Goal: Task Accomplishment & Management: Manage account settings

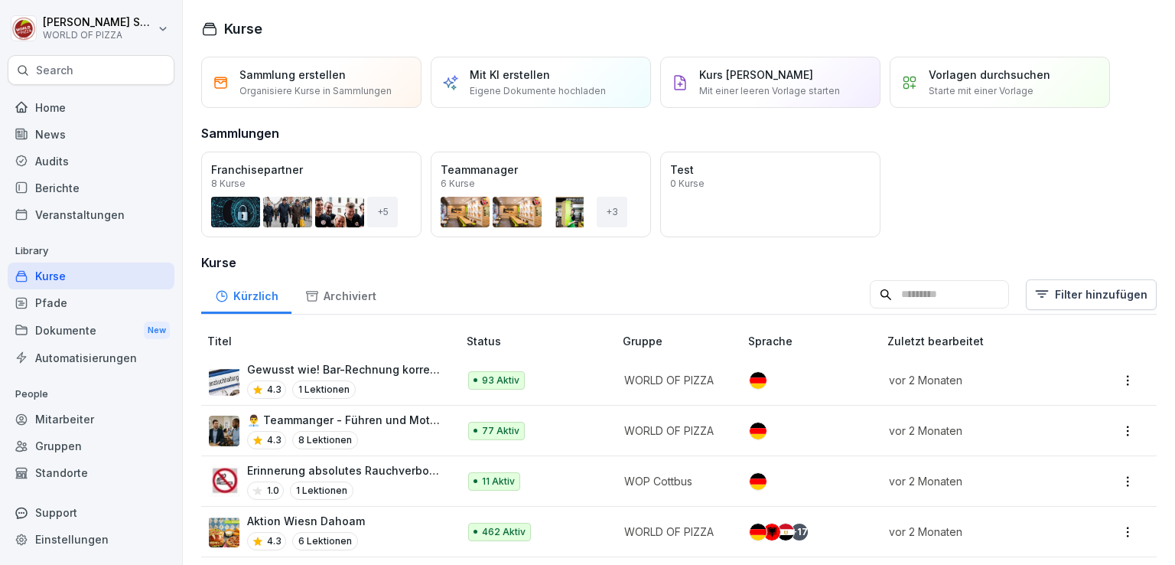
click at [63, 472] on div "Standorte" at bounding box center [91, 472] width 167 height 27
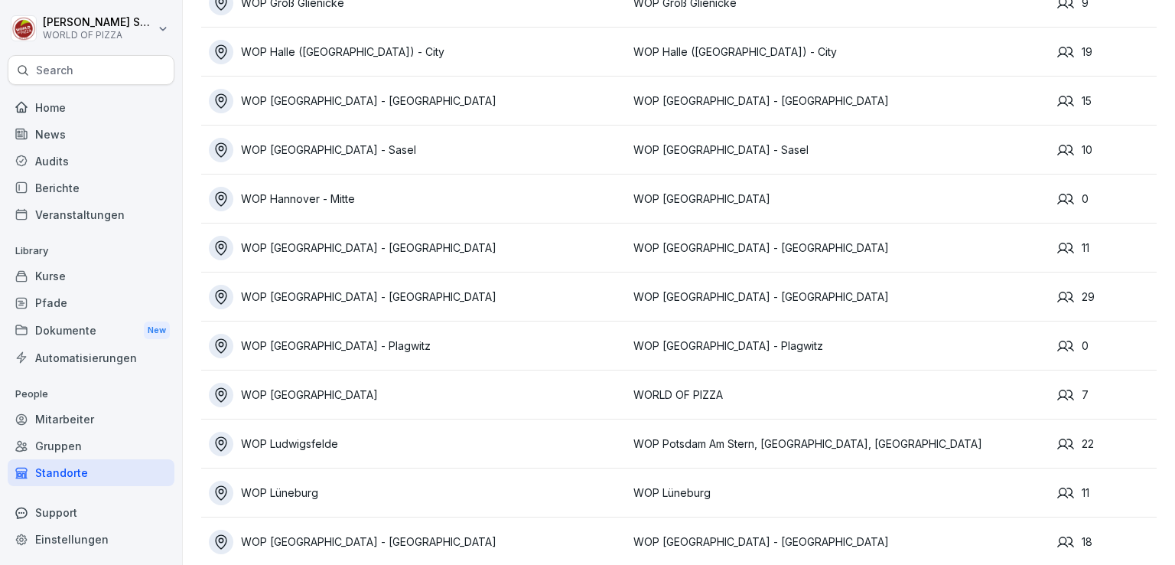
scroll to position [737, 0]
click at [350, 386] on div "WOP [GEOGRAPHIC_DATA]" at bounding box center [417, 394] width 417 height 24
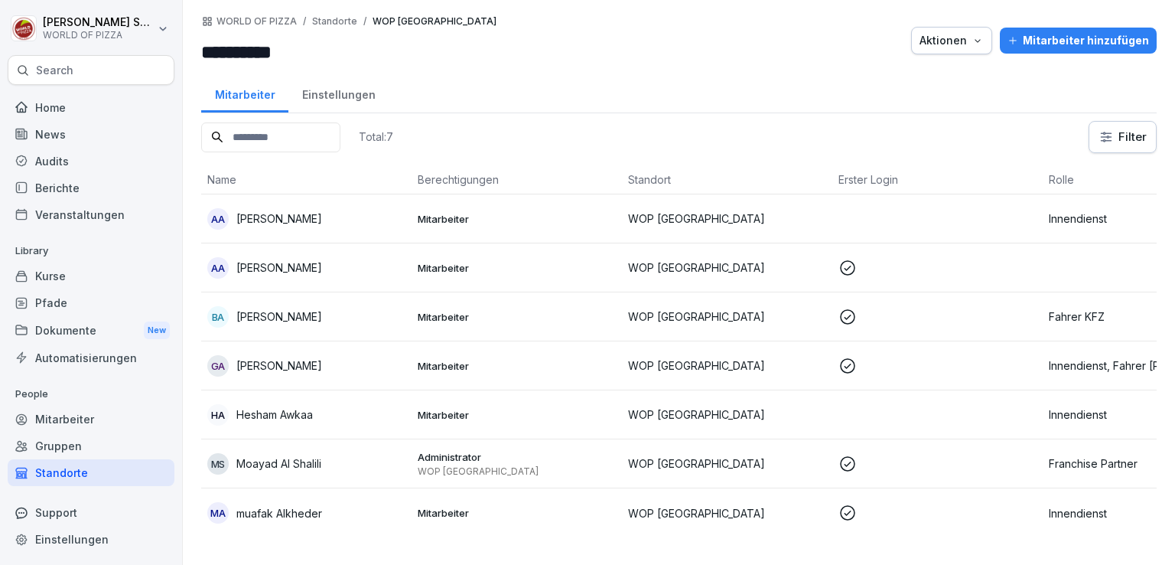
click at [992, 218] on td at bounding box center [937, 218] width 210 height 49
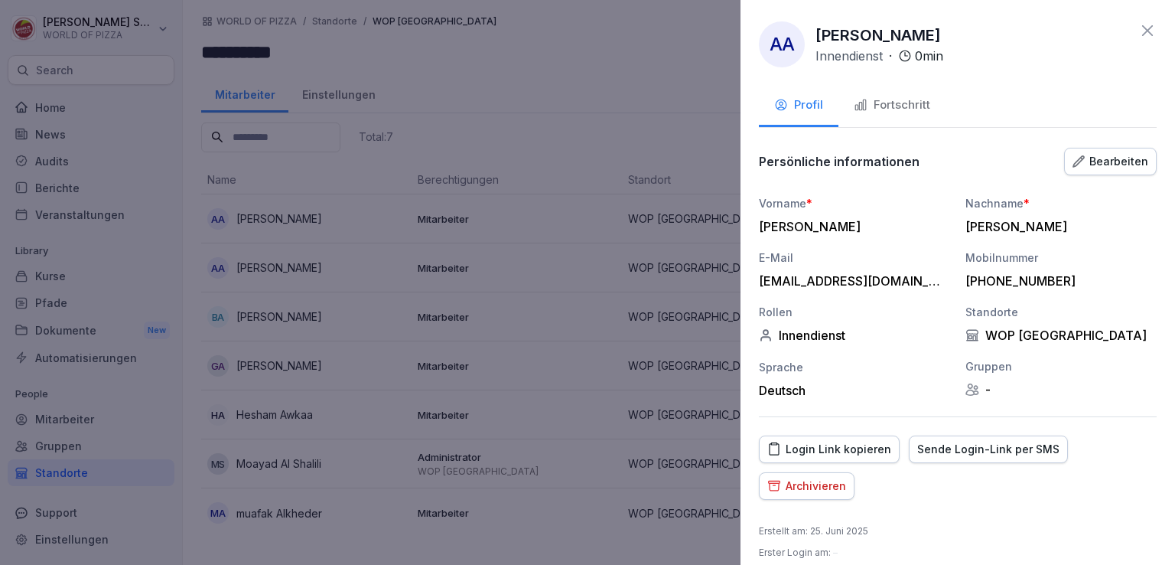
click at [1098, 151] on button "Bearbeiten" at bounding box center [1110, 162] width 93 height 28
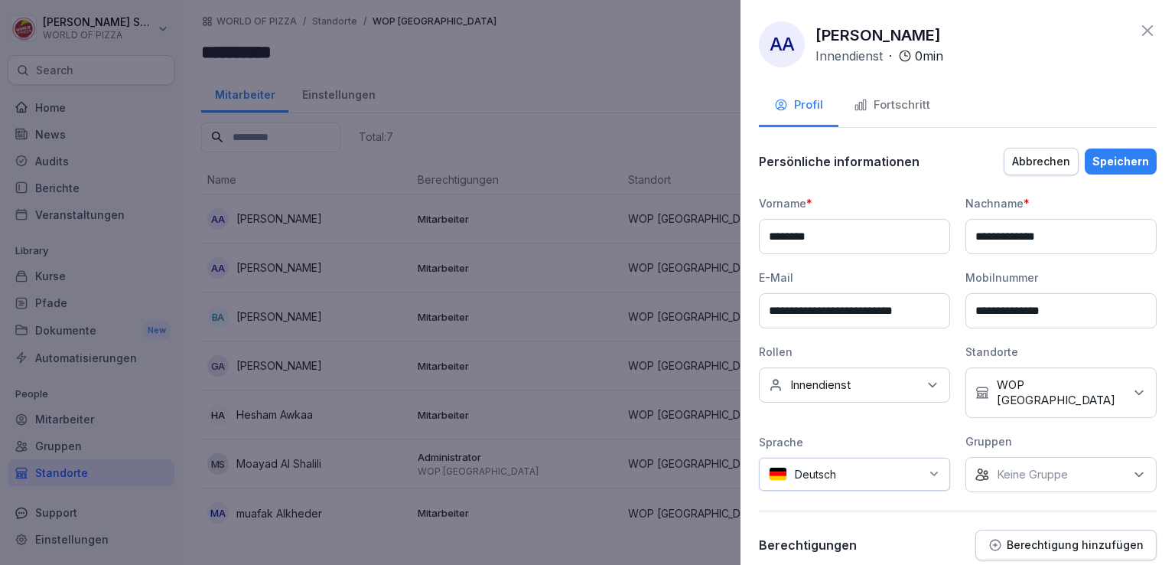
scroll to position [141, 0]
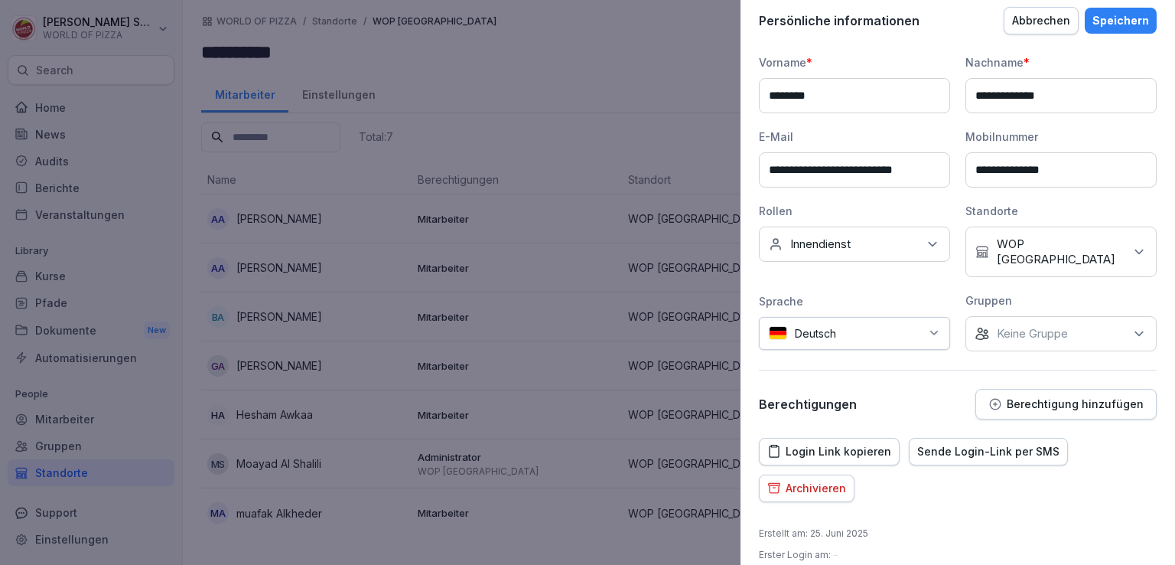
click at [819, 474] on button "Archivieren" at bounding box center [807, 488] width 96 height 28
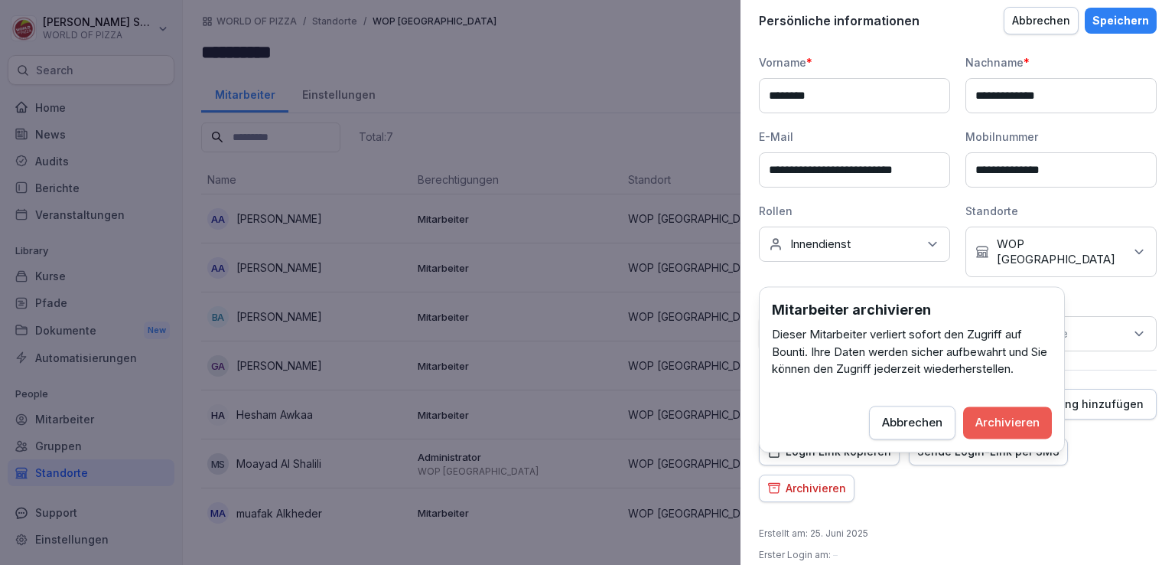
click at [994, 415] on div "Archivieren" at bounding box center [1007, 422] width 64 height 17
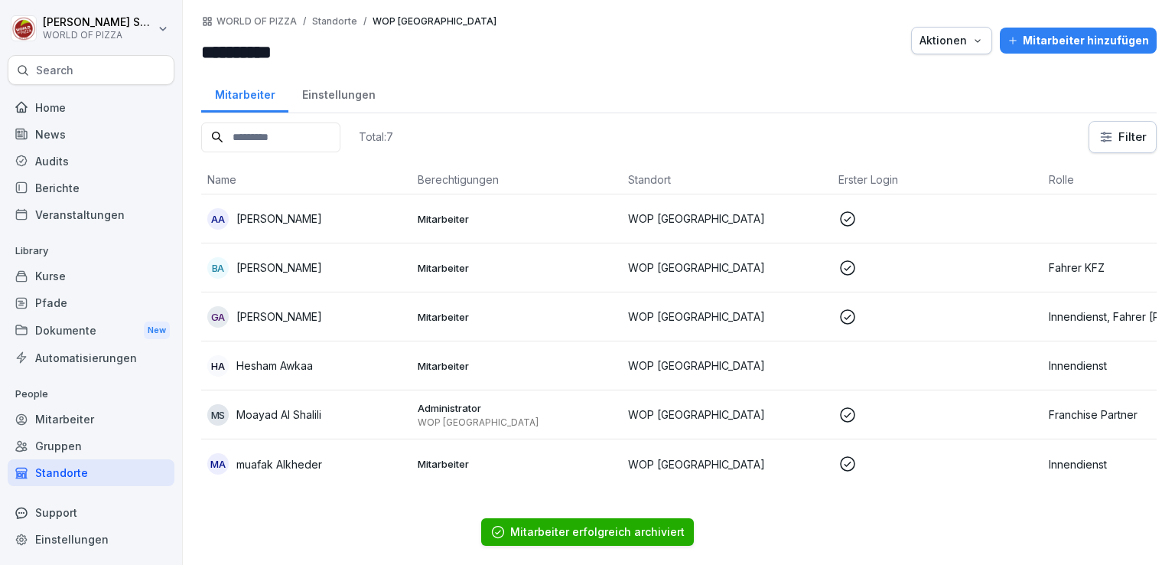
click at [1052, 221] on td at bounding box center [1148, 218] width 210 height 49
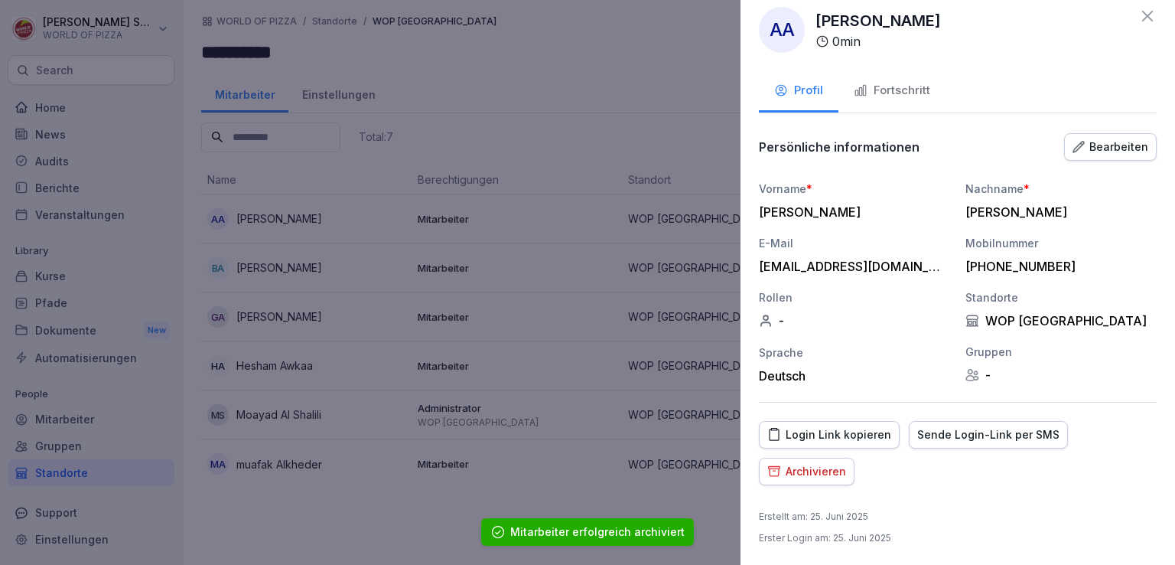
scroll to position [8, 0]
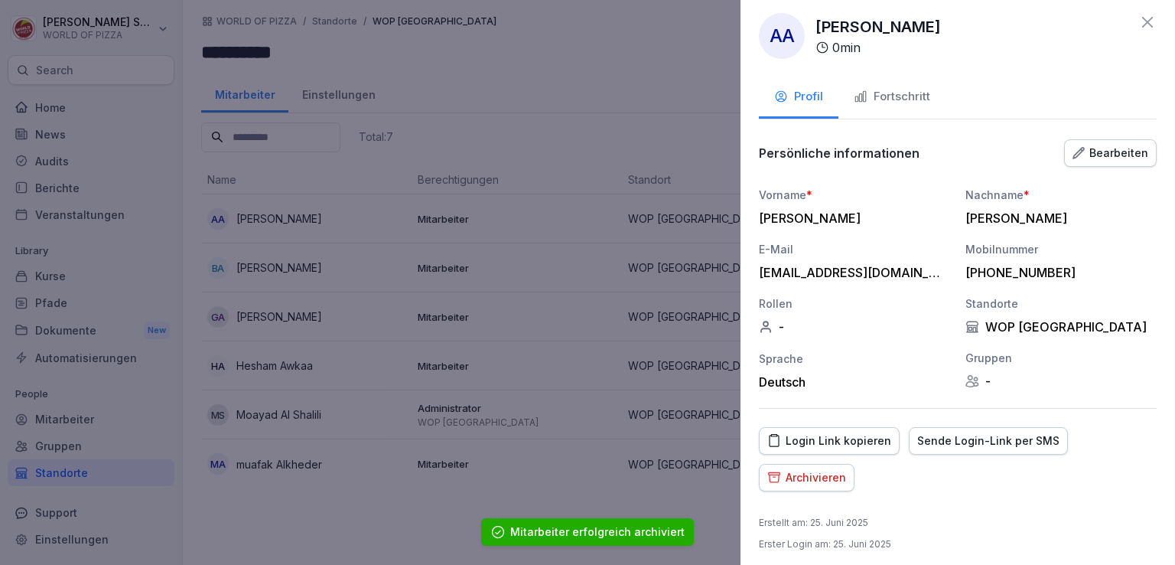
click at [827, 480] on div "Archivieren" at bounding box center [806, 477] width 79 height 17
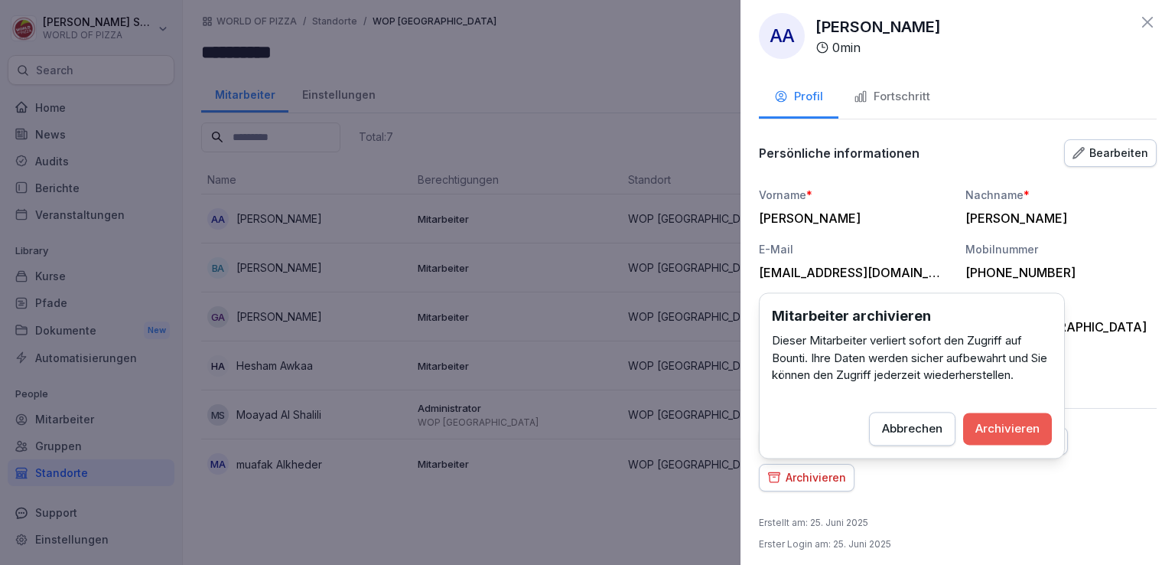
click at [998, 430] on div "Archivieren" at bounding box center [1007, 428] width 64 height 17
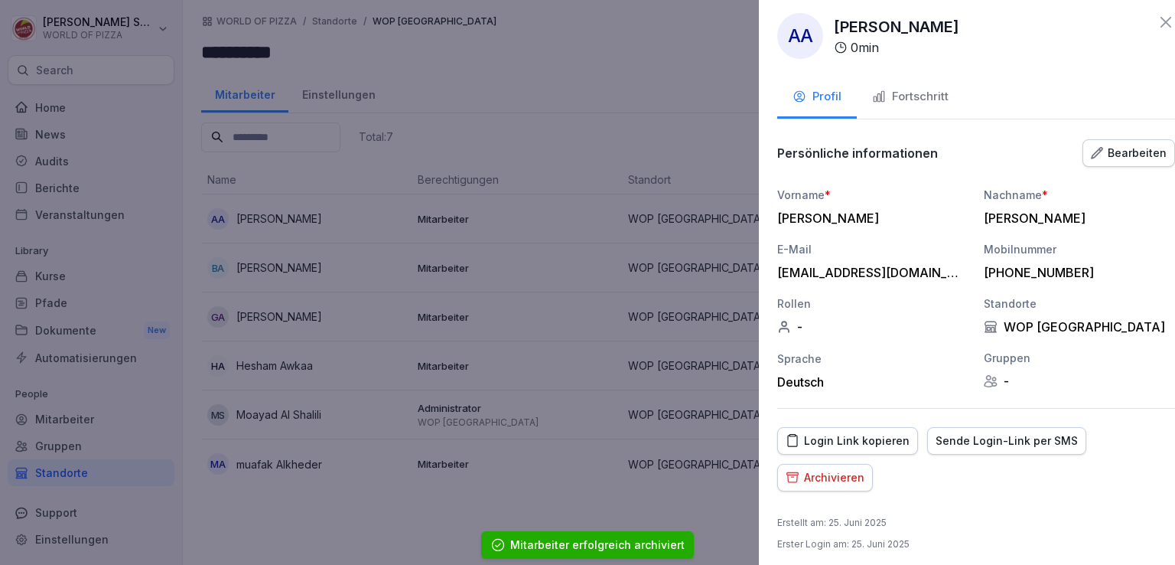
scroll to position [0, 0]
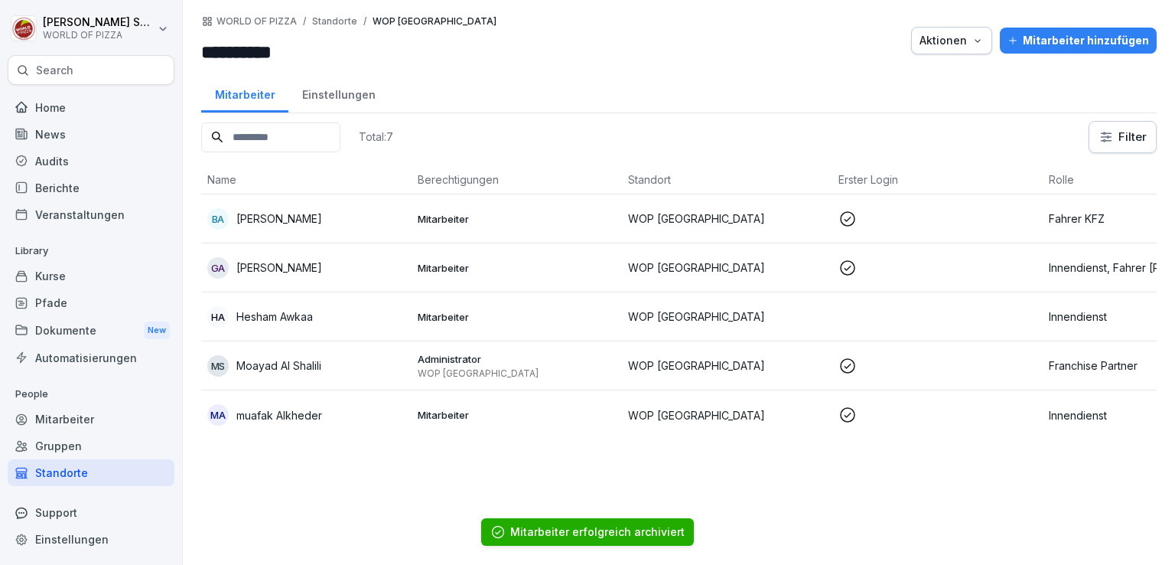
click at [705, 218] on p "WOP [GEOGRAPHIC_DATA]" at bounding box center [727, 218] width 198 height 16
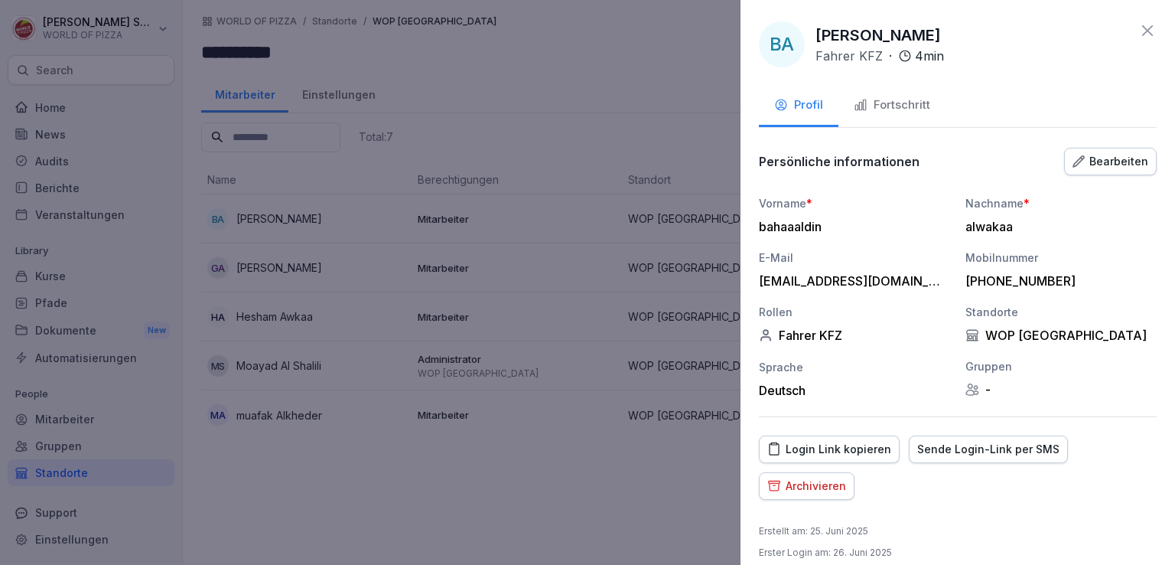
click at [785, 480] on div "Archivieren" at bounding box center [806, 485] width 79 height 17
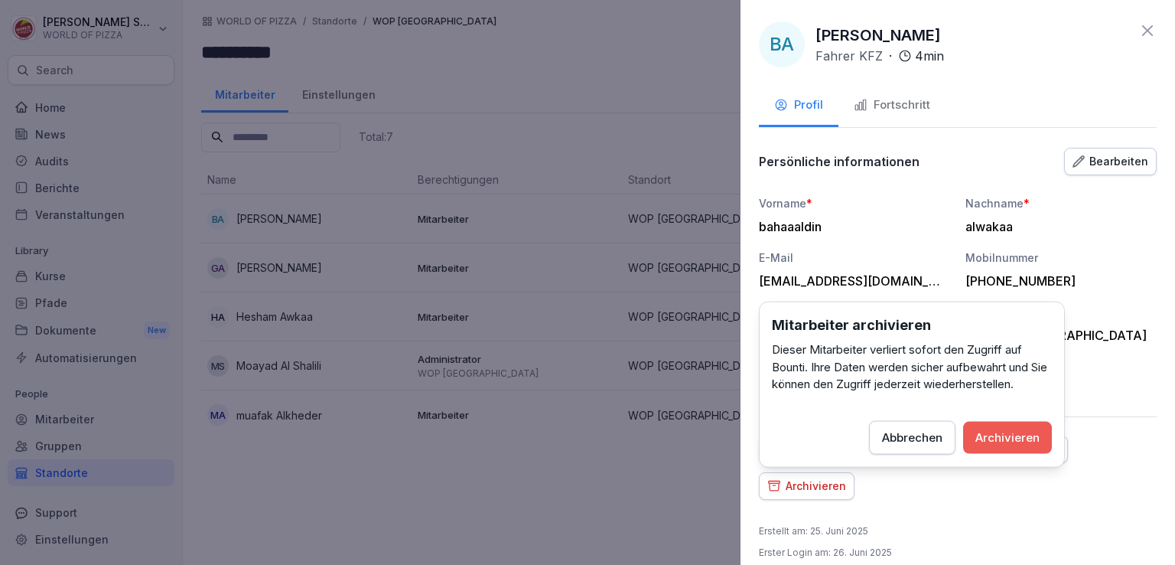
click at [990, 439] on div "Archivieren" at bounding box center [1007, 436] width 64 height 17
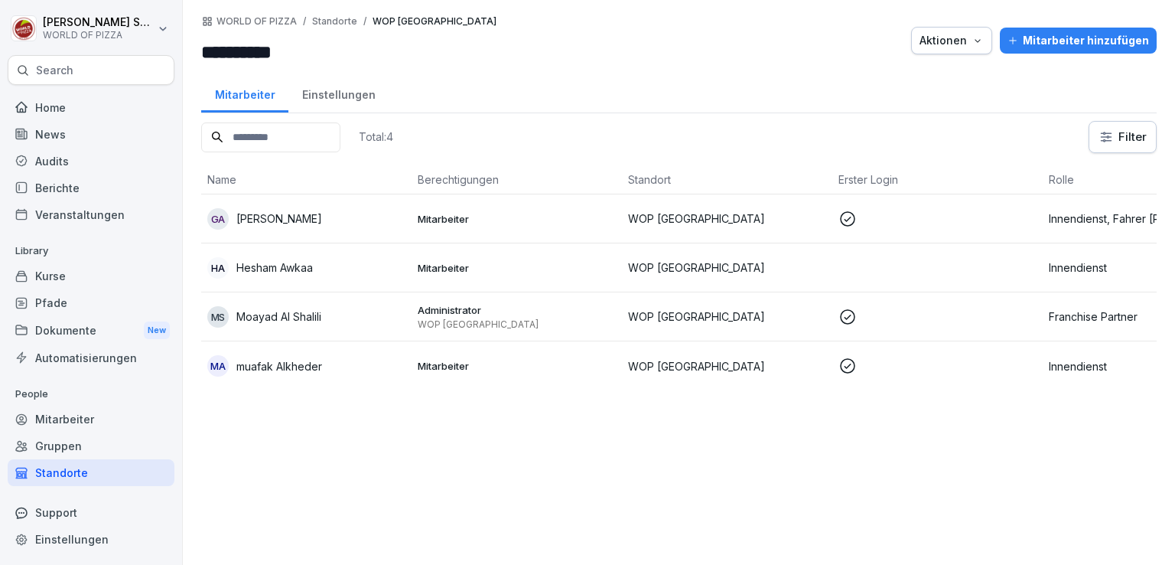
click at [906, 275] on td at bounding box center [937, 267] width 210 height 49
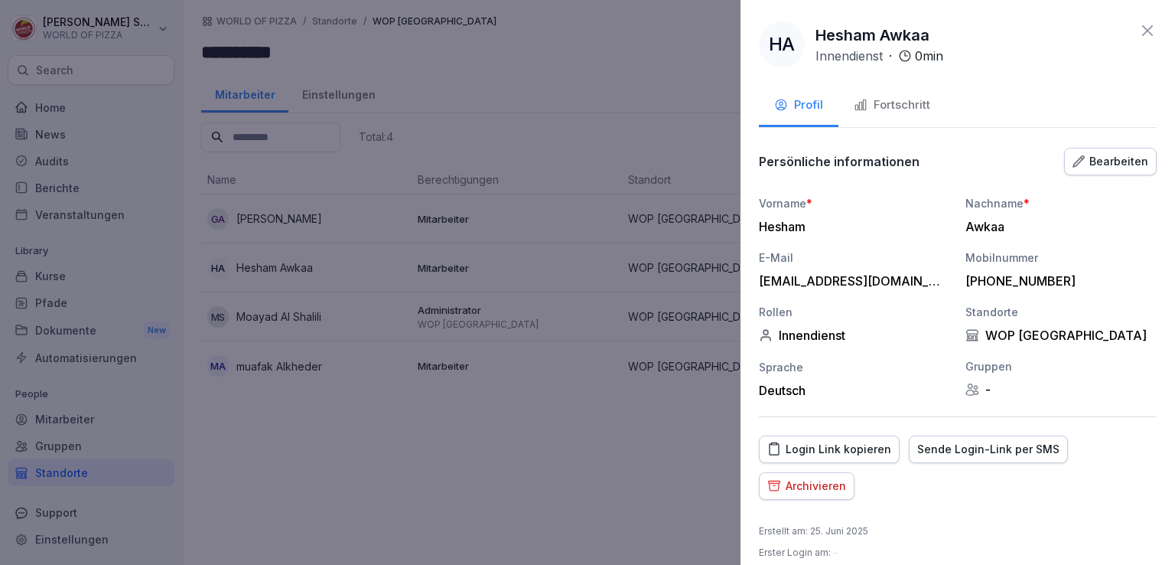
click at [822, 482] on div "Archivieren" at bounding box center [806, 485] width 79 height 17
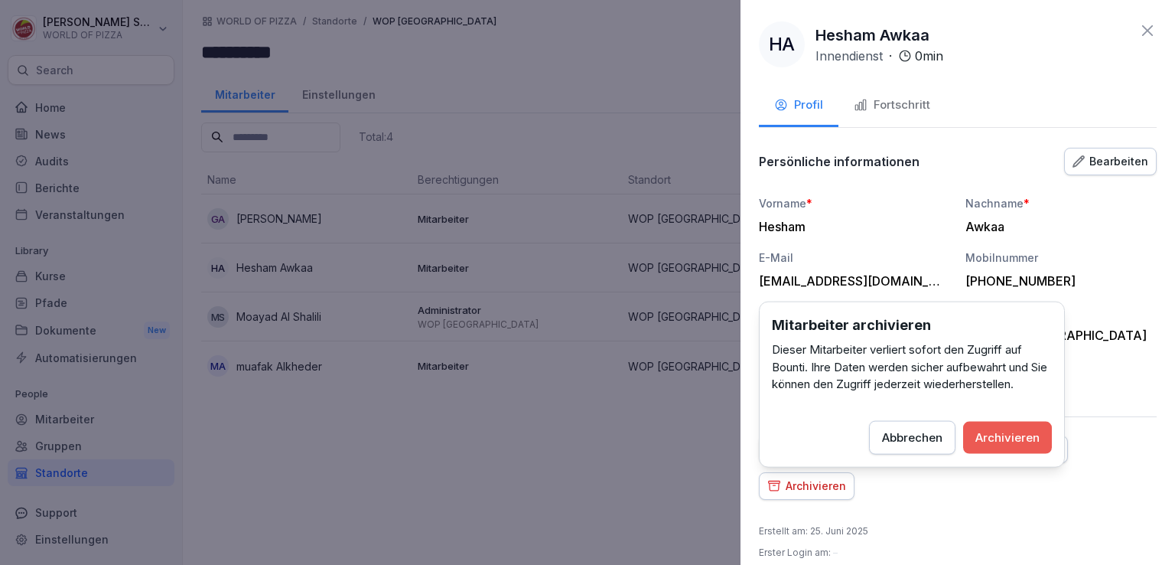
click at [976, 433] on button "Archivieren" at bounding box center [1007, 437] width 89 height 32
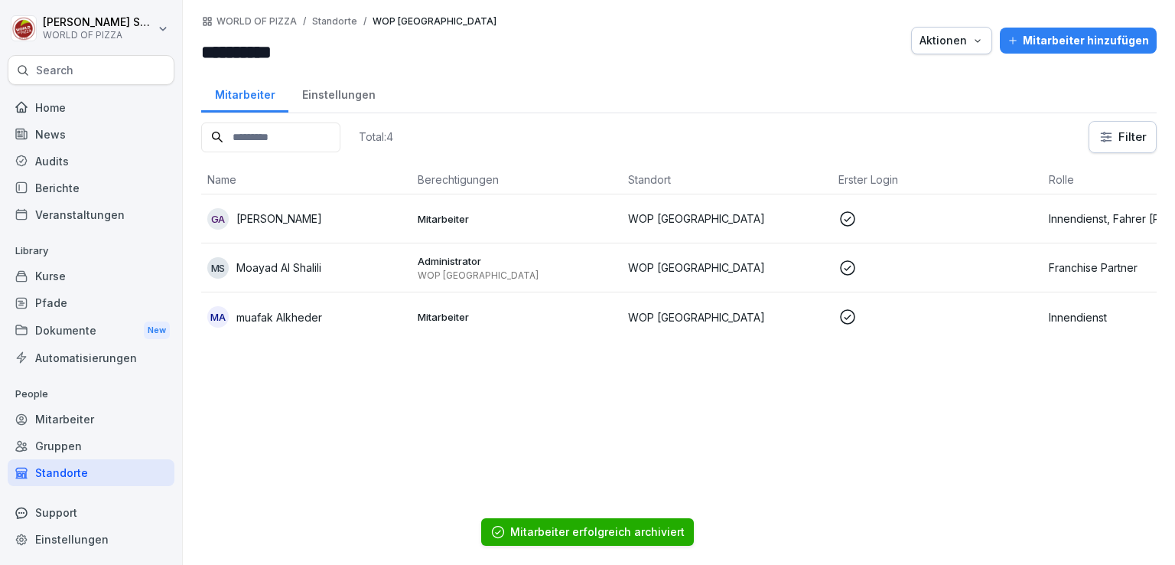
click at [351, 316] on div "mA [PERSON_NAME]" at bounding box center [306, 316] width 198 height 21
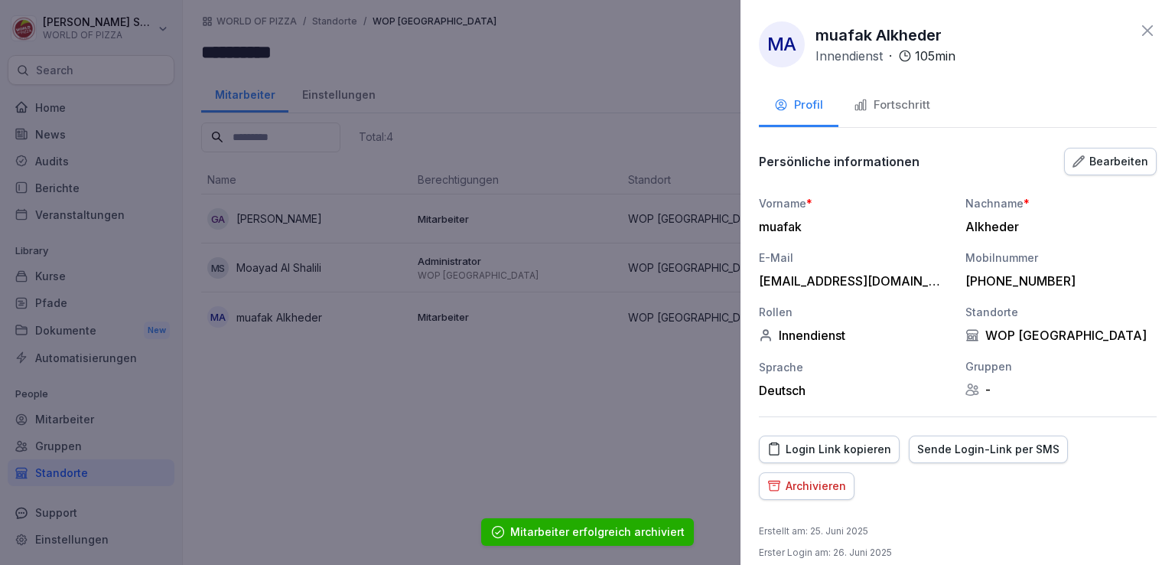
click at [1074, 163] on icon "button" at bounding box center [1078, 161] width 12 height 12
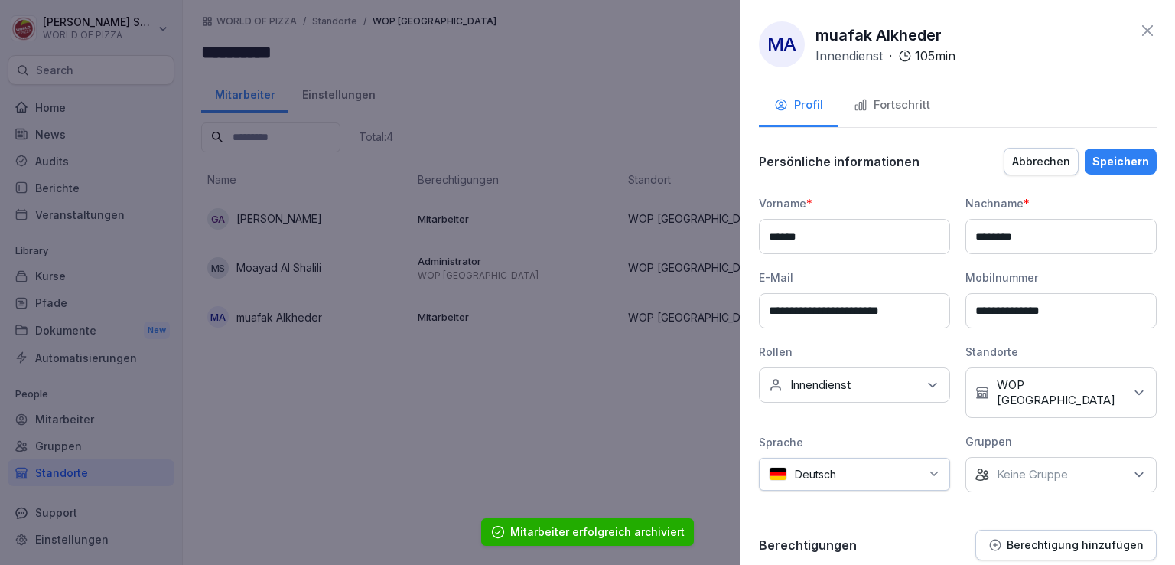
click at [779, 230] on input "******" at bounding box center [854, 236] width 191 height 35
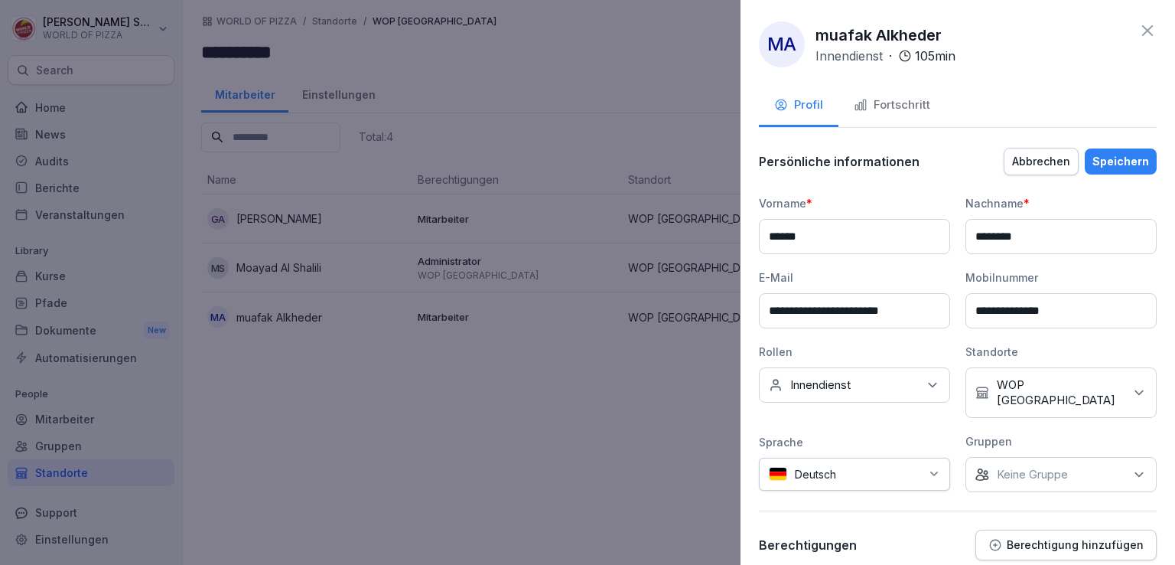
type input "******"
click at [1092, 155] on div "Speichern" at bounding box center [1120, 161] width 57 height 17
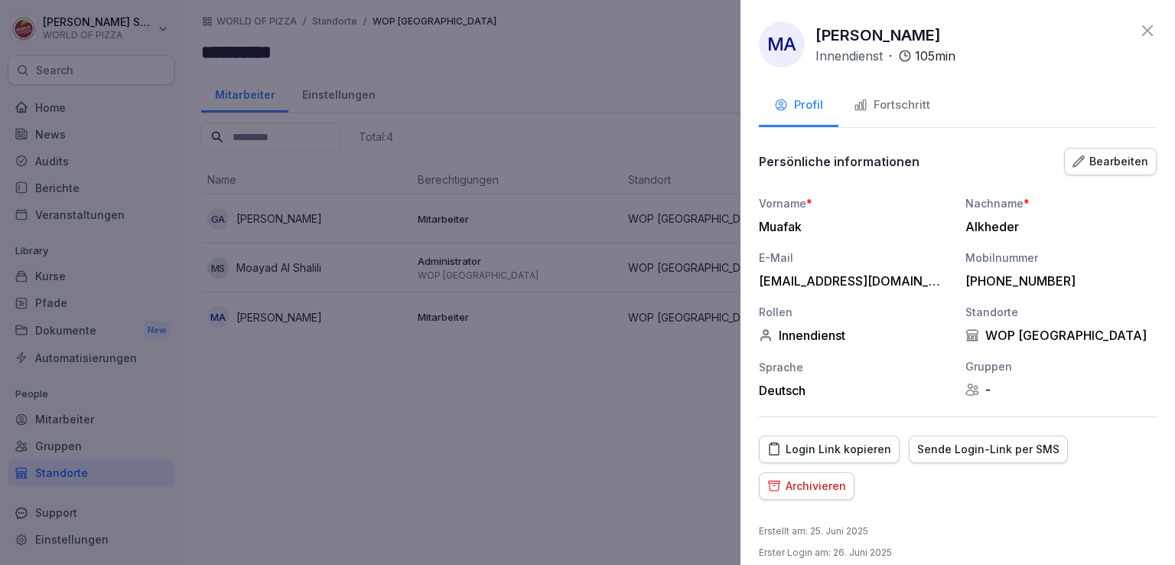
click at [1087, 166] on div "Bearbeiten" at bounding box center [1110, 161] width 76 height 17
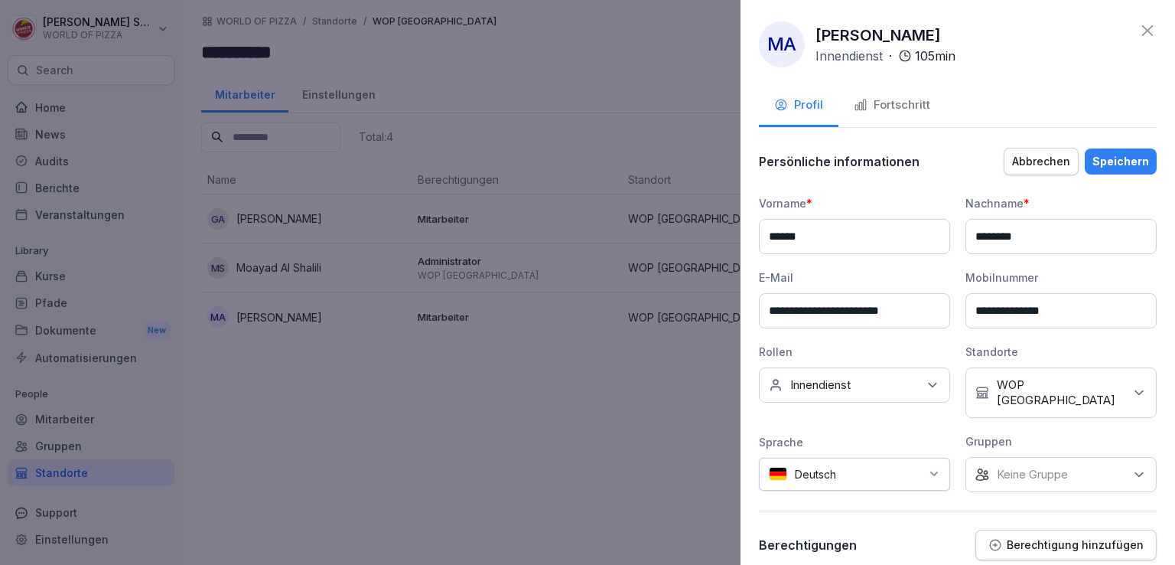
click at [854, 466] on div at bounding box center [882, 474] width 76 height 16
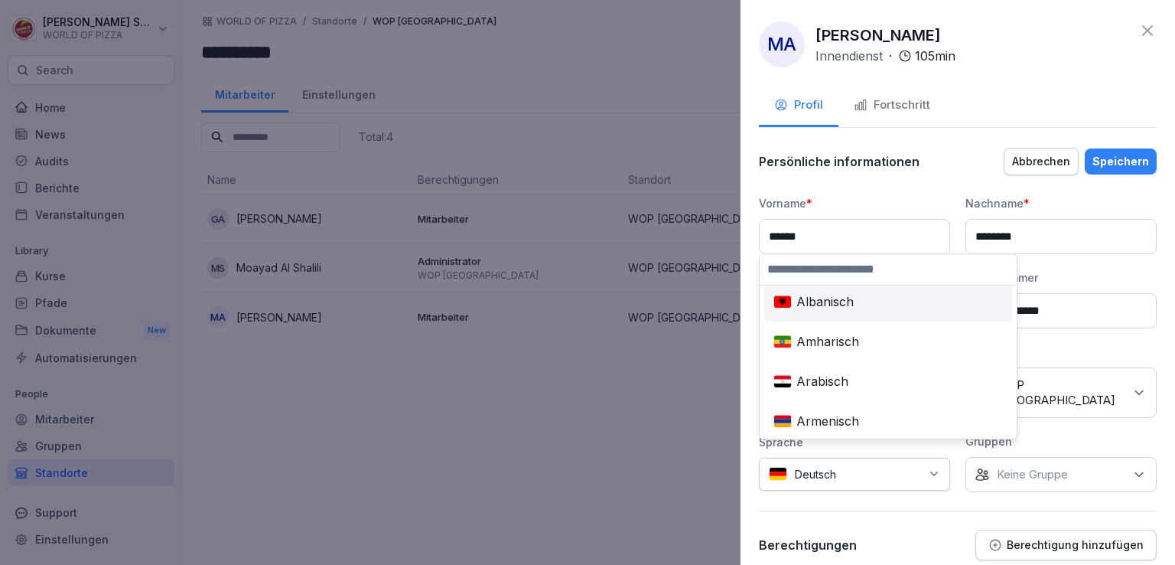
scroll to position [1163, 0]
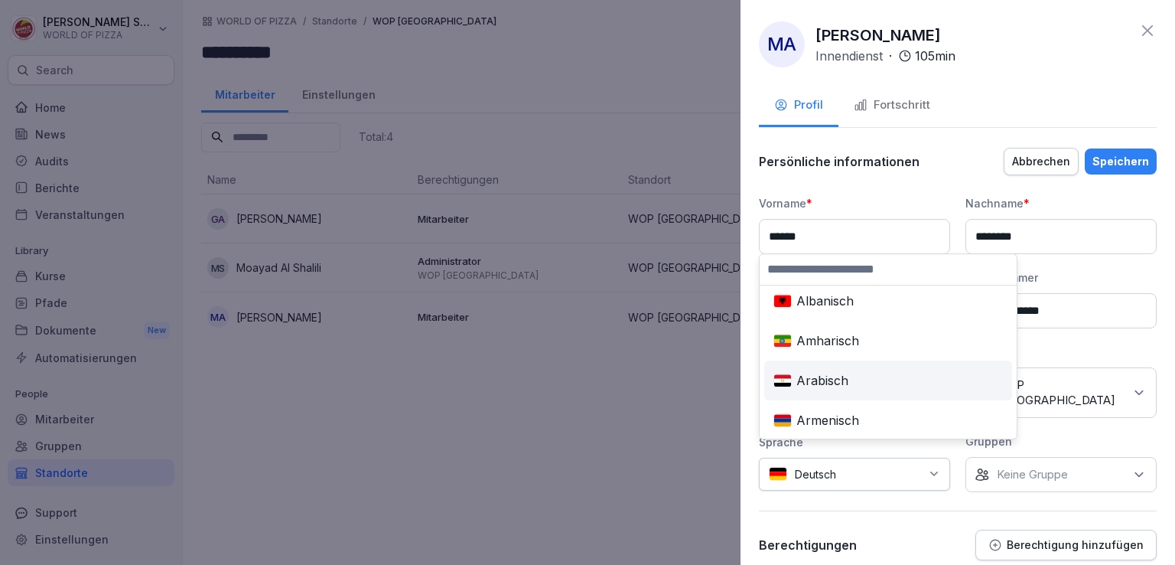
click at [846, 382] on div "Arabisch" at bounding box center [888, 380] width 242 height 34
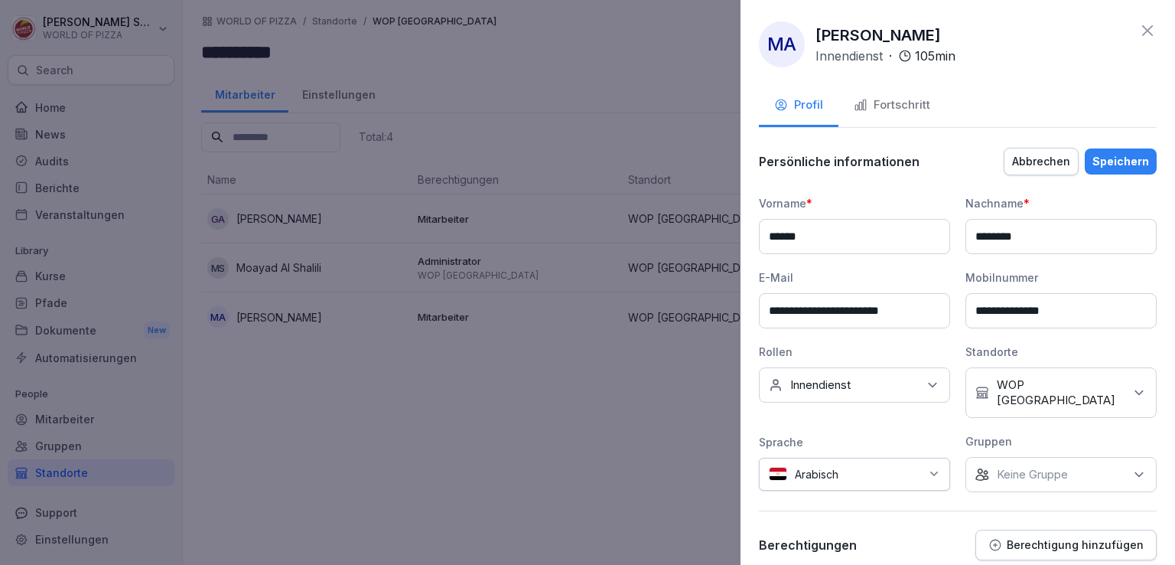
click at [1117, 166] on div "Speichern" at bounding box center [1120, 161] width 57 height 17
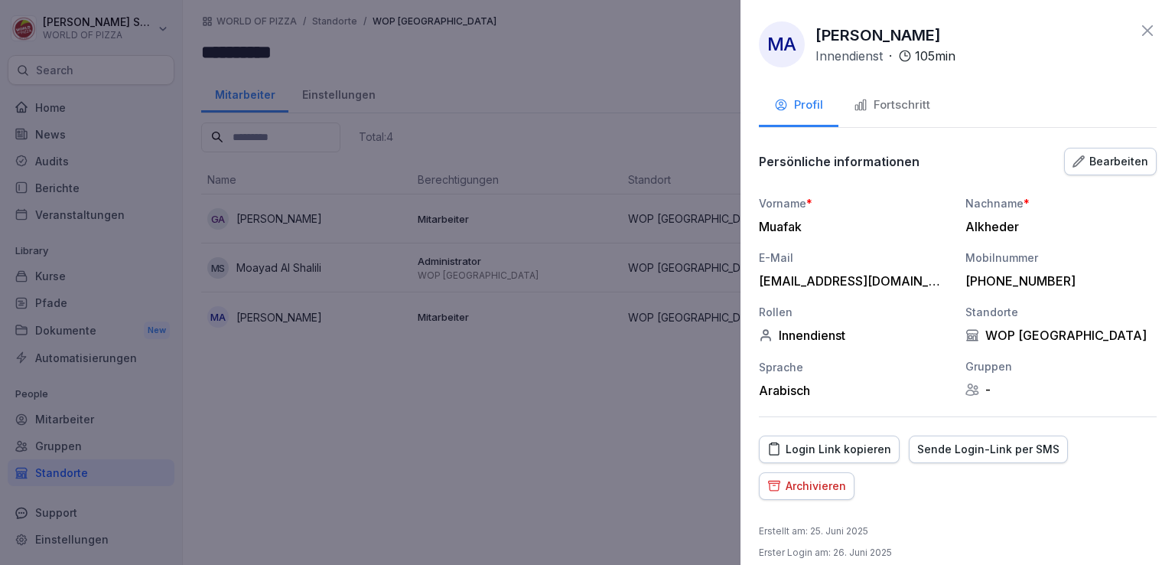
click at [1138, 34] on icon at bounding box center [1147, 30] width 18 height 18
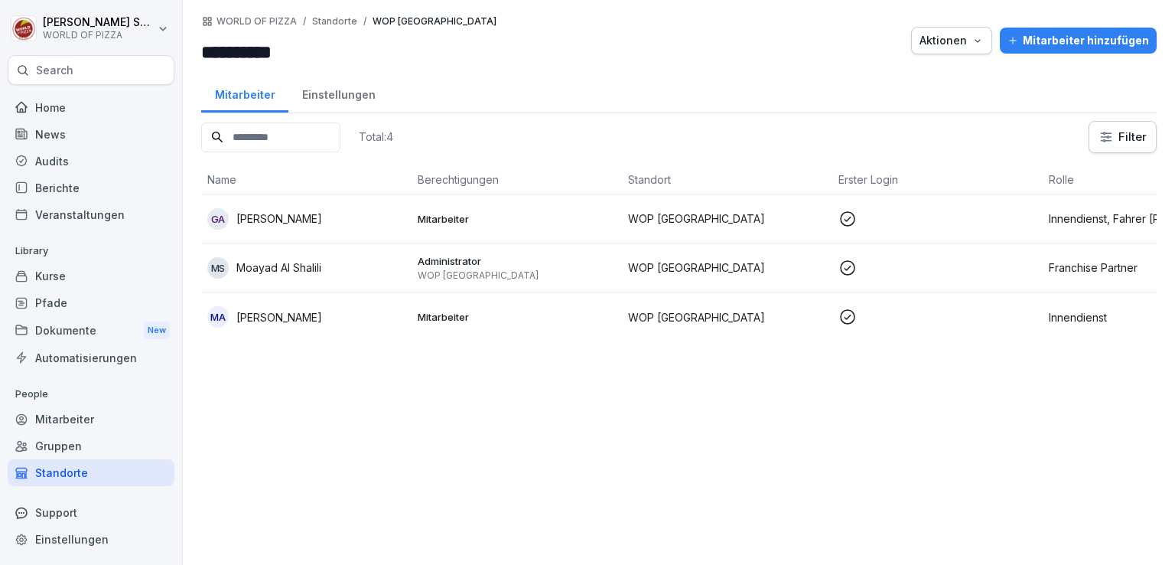
click at [464, 324] on td "Mitarbeiter" at bounding box center [517, 316] width 210 height 49
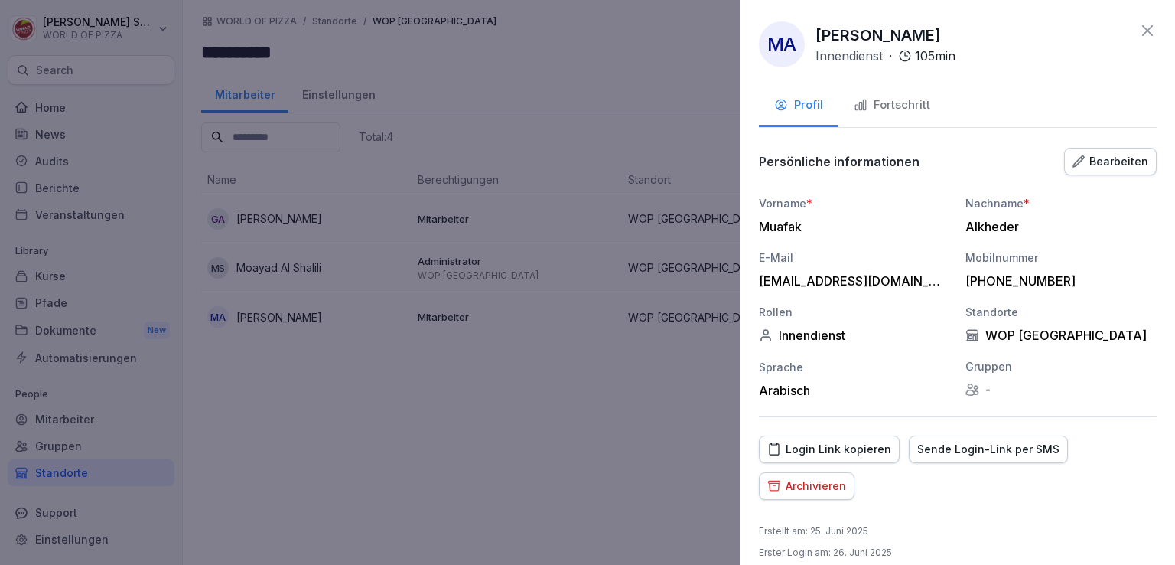
click at [897, 111] on div "Fortschritt" at bounding box center [892, 105] width 76 height 18
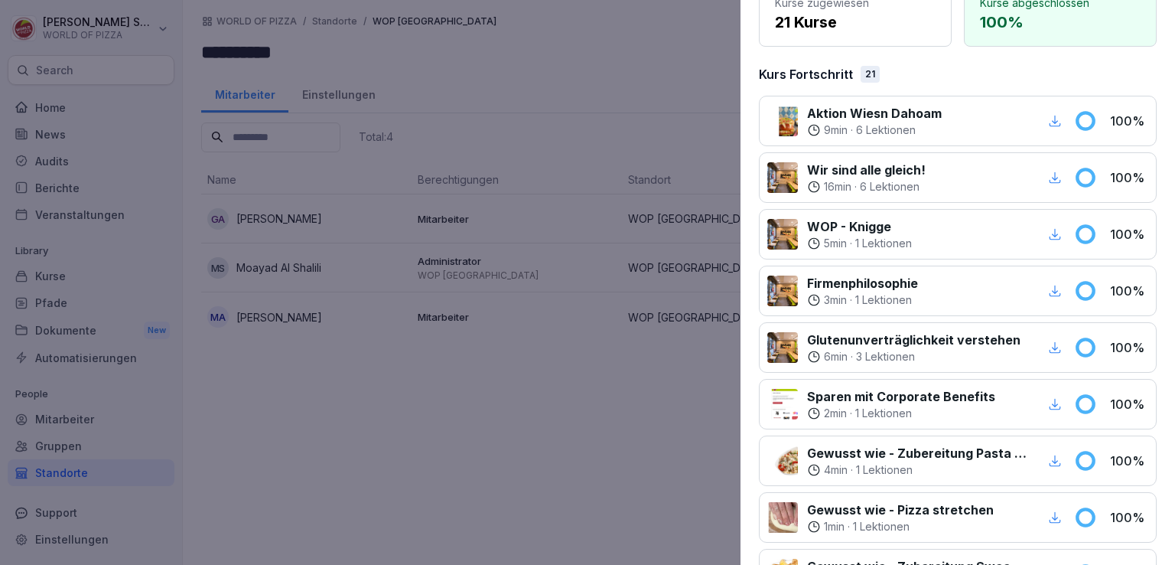
scroll to position [0, 0]
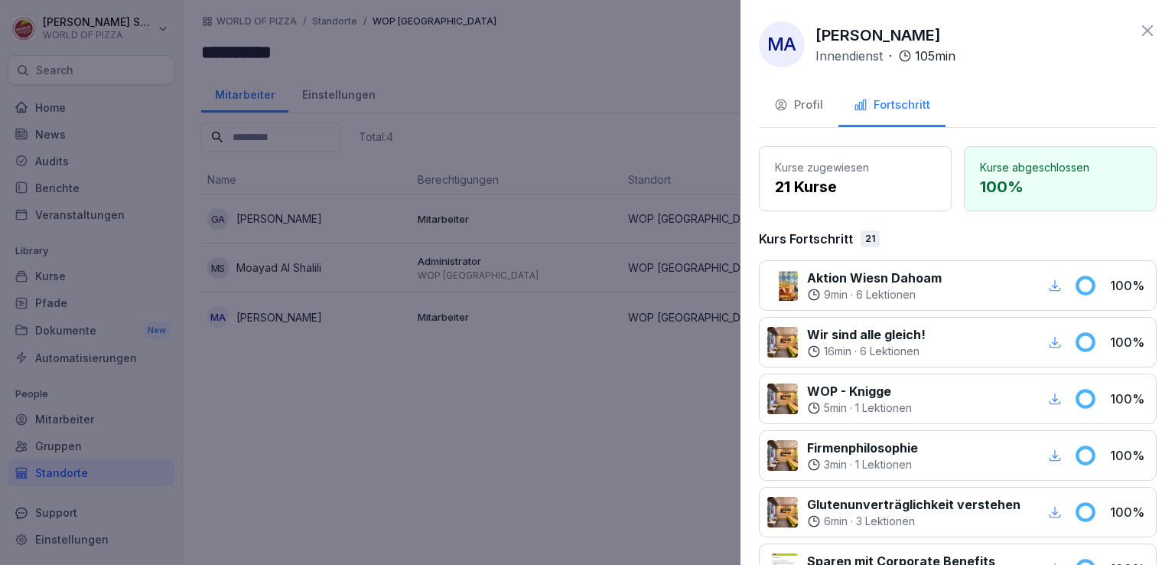
click at [1142, 29] on icon at bounding box center [1147, 30] width 11 height 11
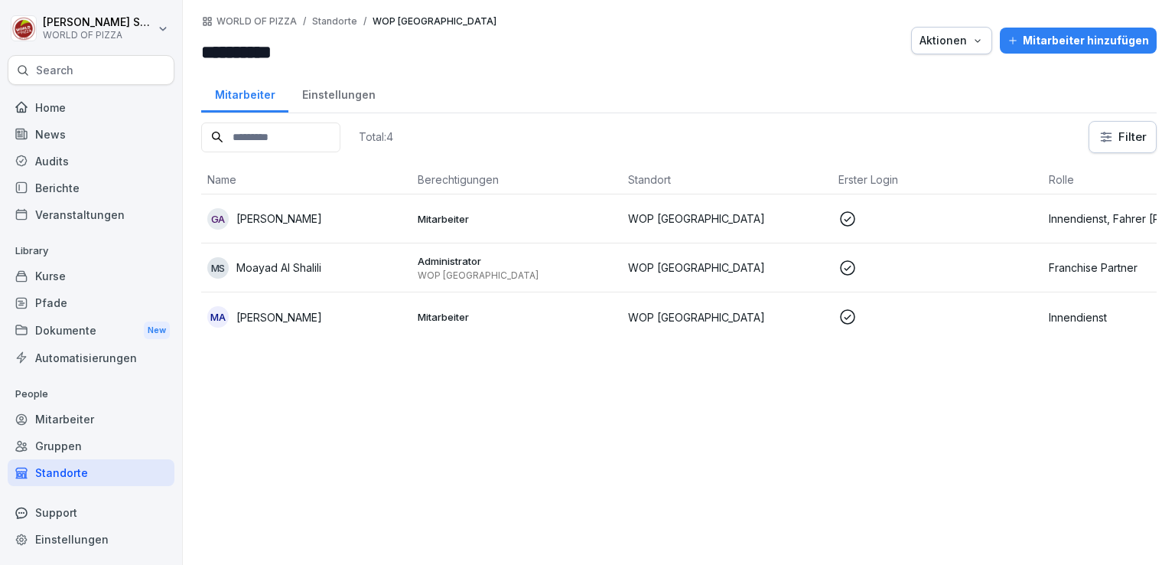
click at [334, 271] on div "MS [PERSON_NAME] Al Shalili" at bounding box center [306, 267] width 198 height 21
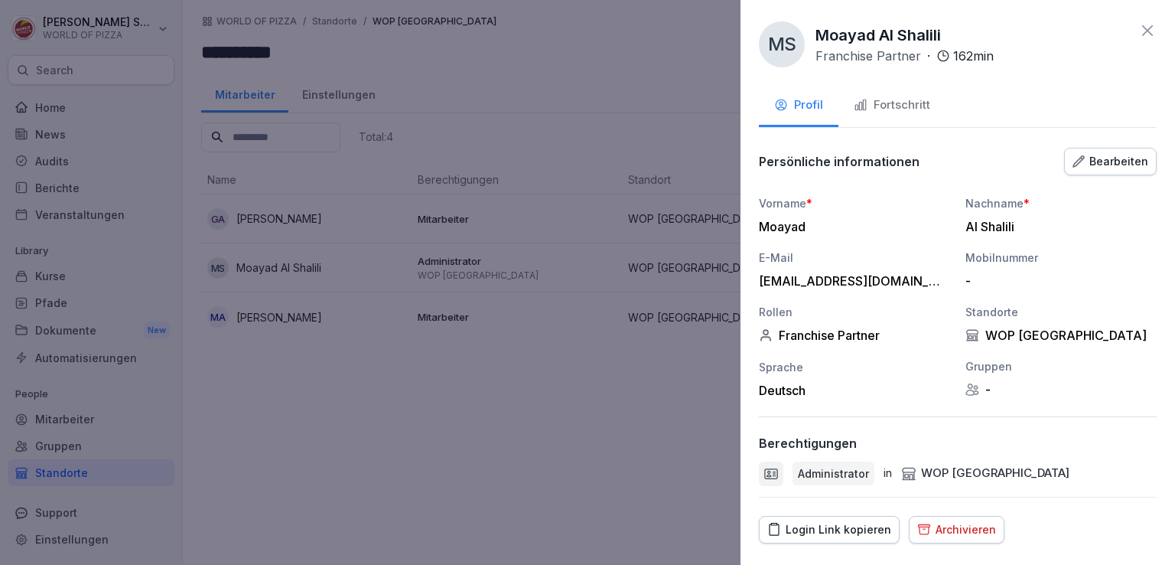
click at [918, 103] on div "Fortschritt" at bounding box center [892, 105] width 76 height 18
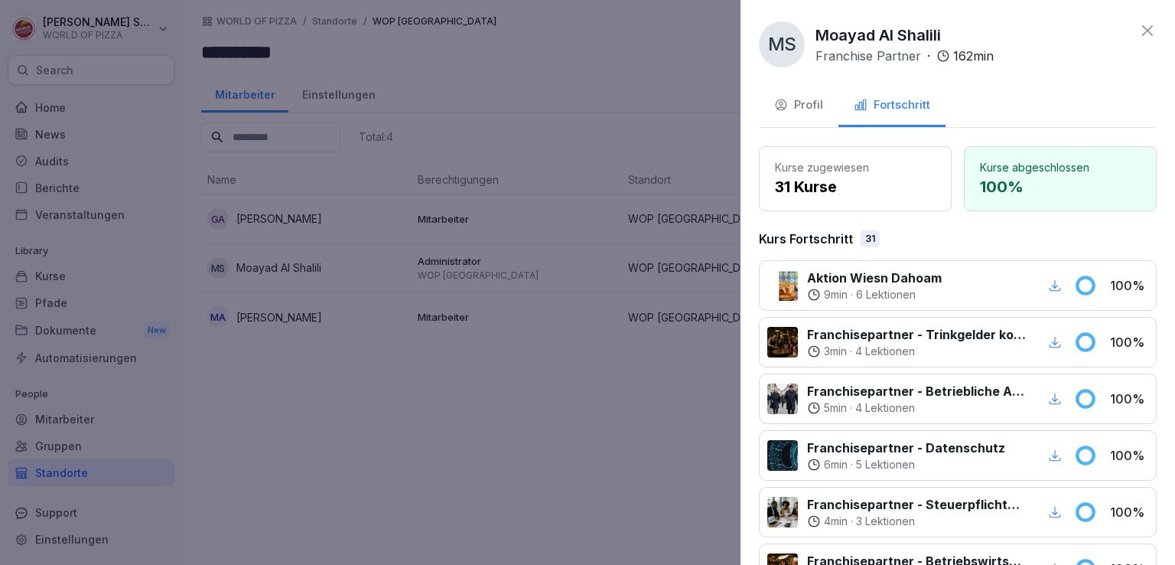
click at [1138, 33] on icon at bounding box center [1147, 30] width 18 height 18
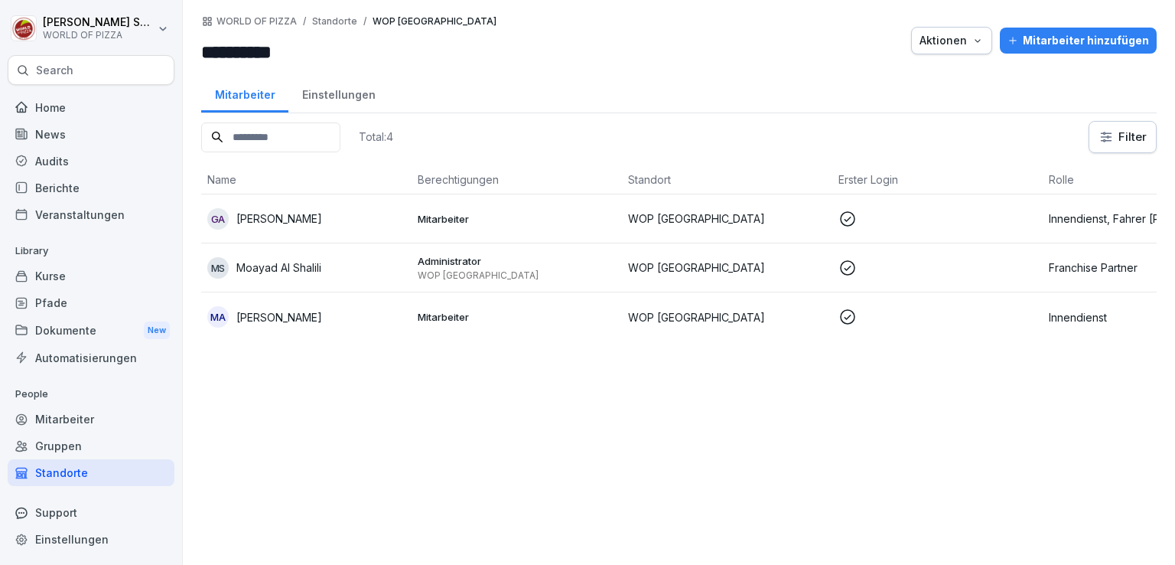
click at [321, 233] on td "GA [PERSON_NAME]" at bounding box center [306, 218] width 210 height 49
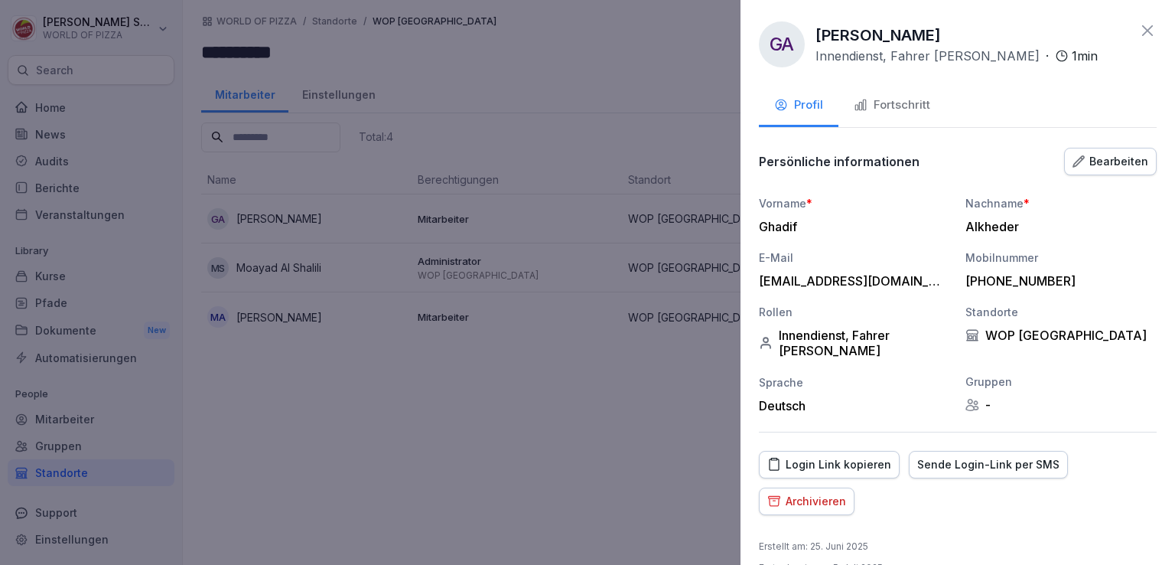
click at [906, 99] on div "Fortschritt" at bounding box center [892, 105] width 76 height 18
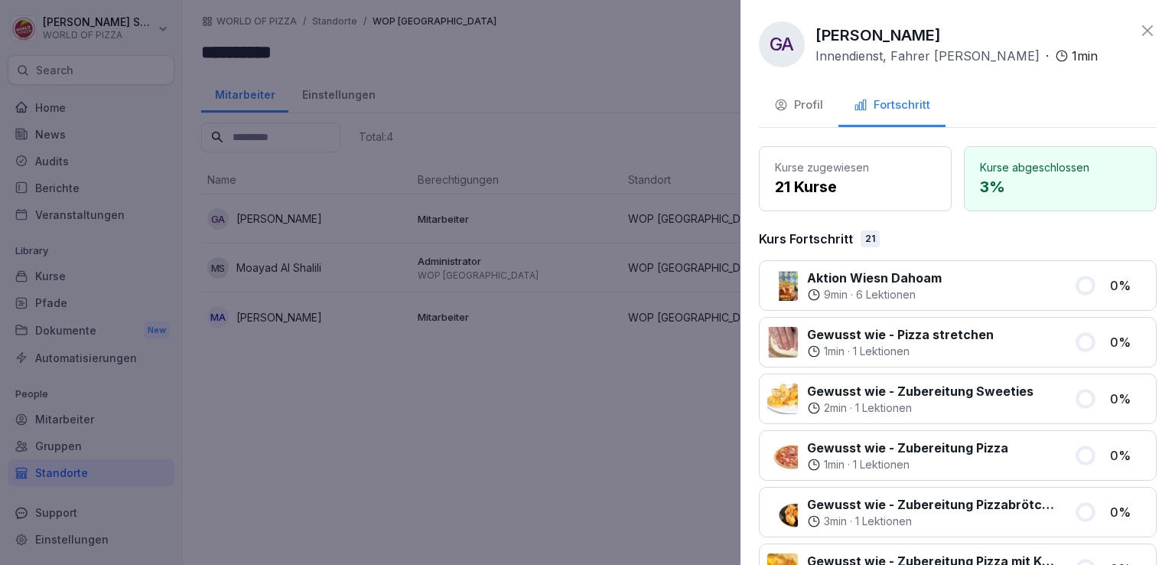
click at [1138, 39] on icon at bounding box center [1147, 30] width 18 height 18
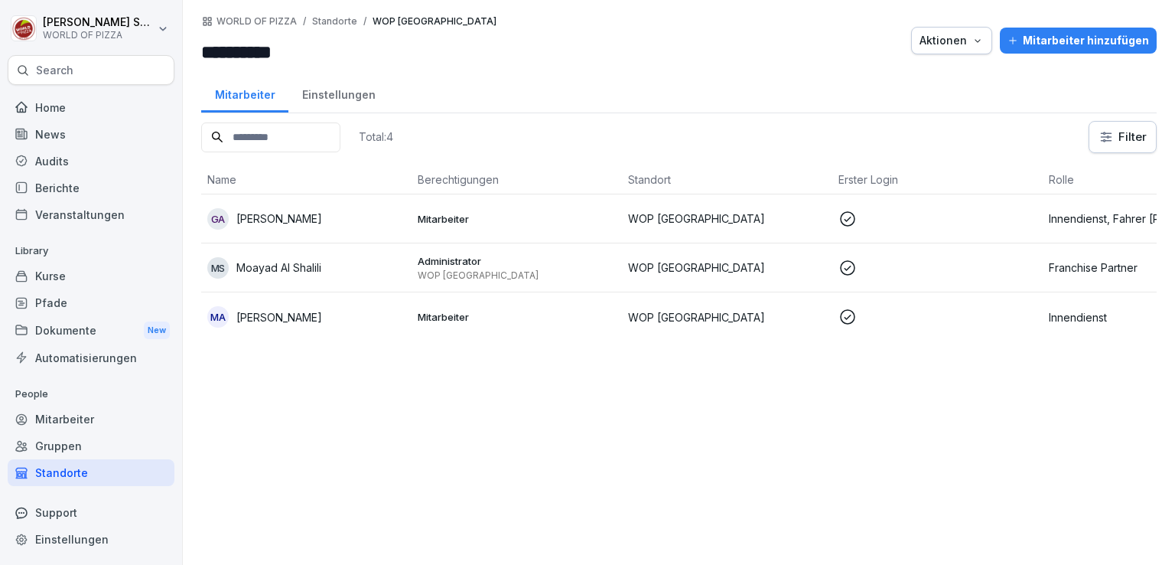
click at [373, 229] on td "GA [PERSON_NAME]" at bounding box center [306, 218] width 210 height 49
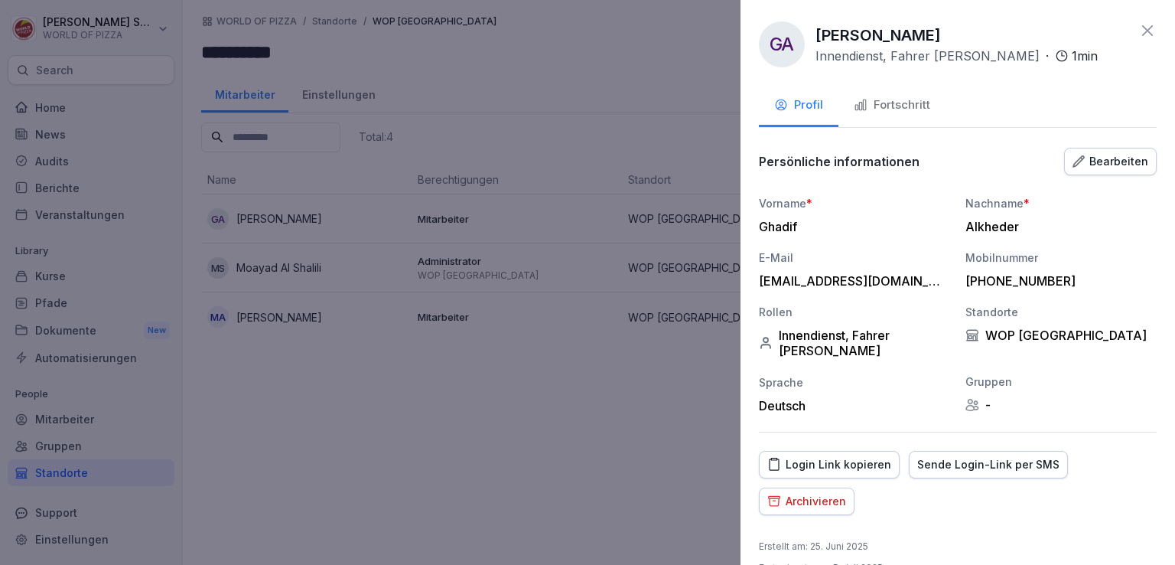
click at [1076, 168] on div "Bearbeiten" at bounding box center [1110, 161] width 76 height 17
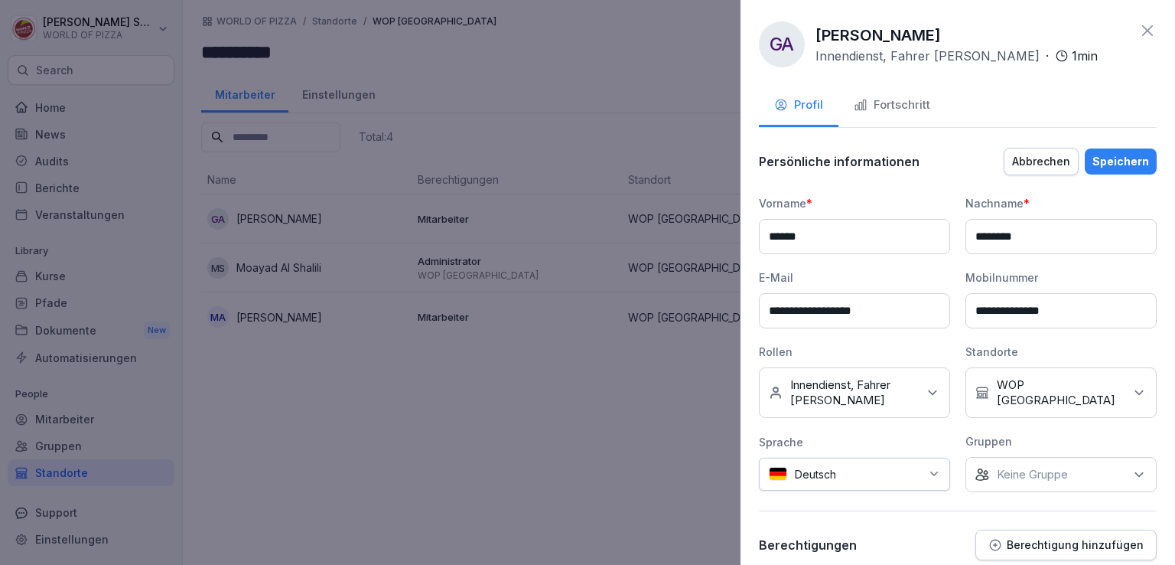
click at [875, 473] on div at bounding box center [882, 474] width 76 height 16
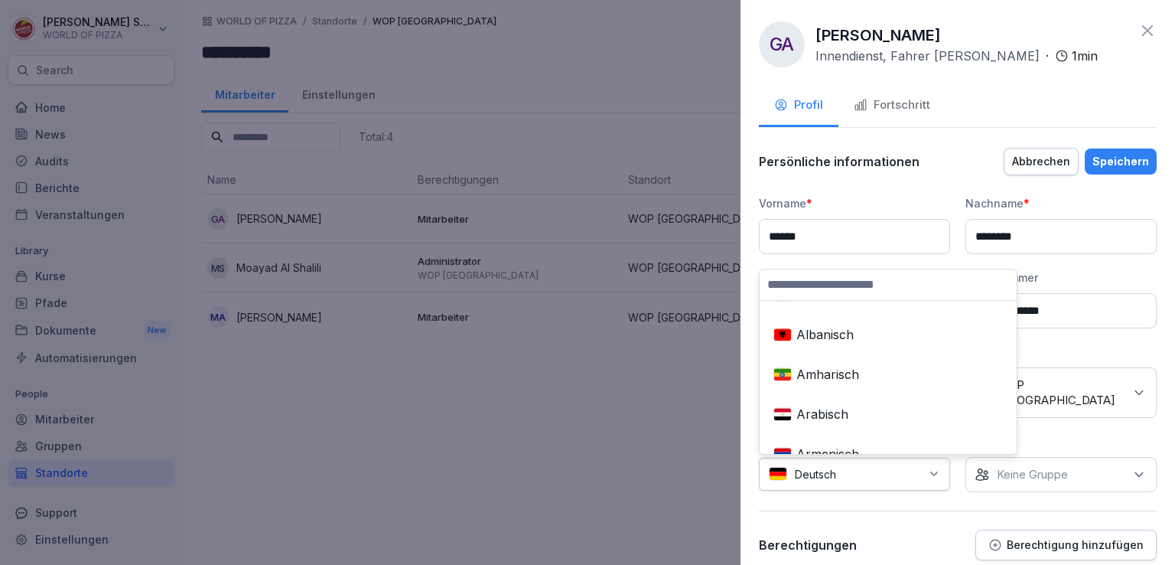
scroll to position [1144, 0]
click at [848, 402] on div "Arabisch" at bounding box center [888, 414] width 242 height 34
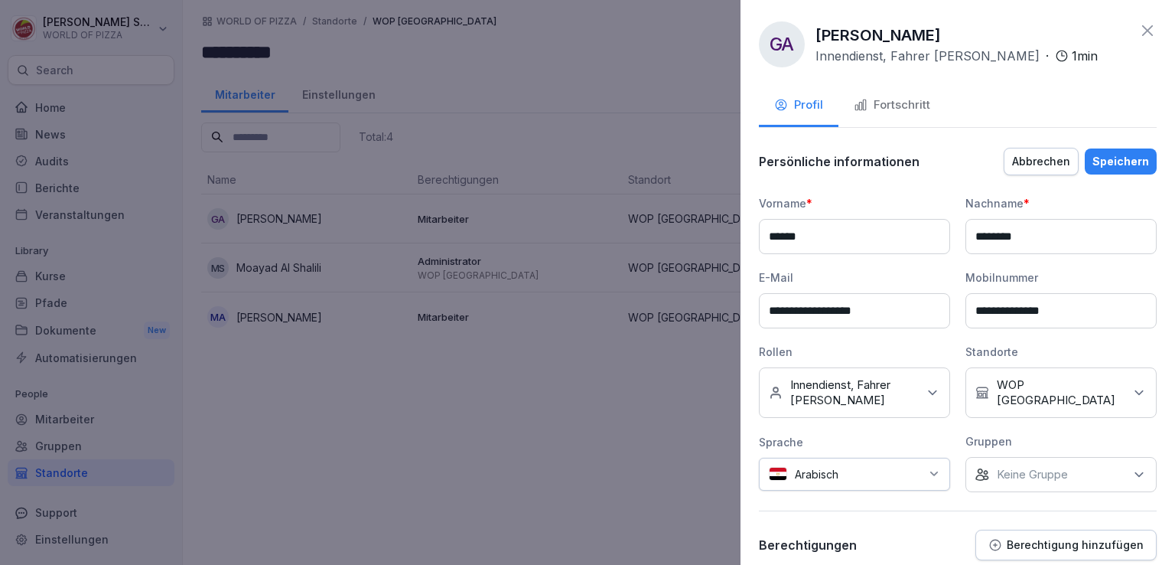
click at [1123, 168] on div "Speichern" at bounding box center [1120, 161] width 57 height 17
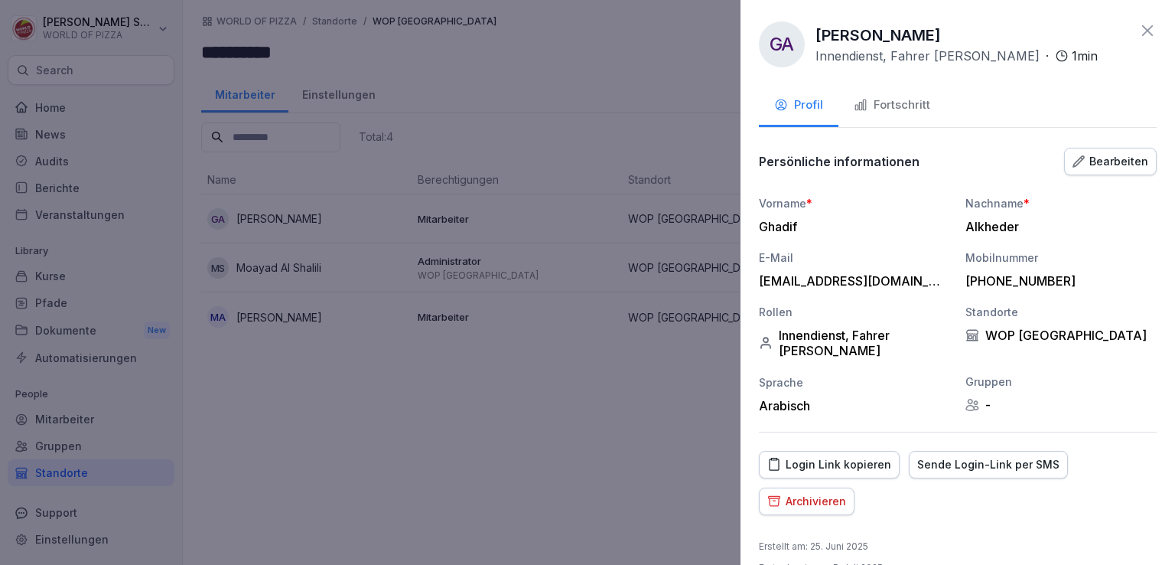
click at [1138, 30] on icon at bounding box center [1147, 30] width 18 height 18
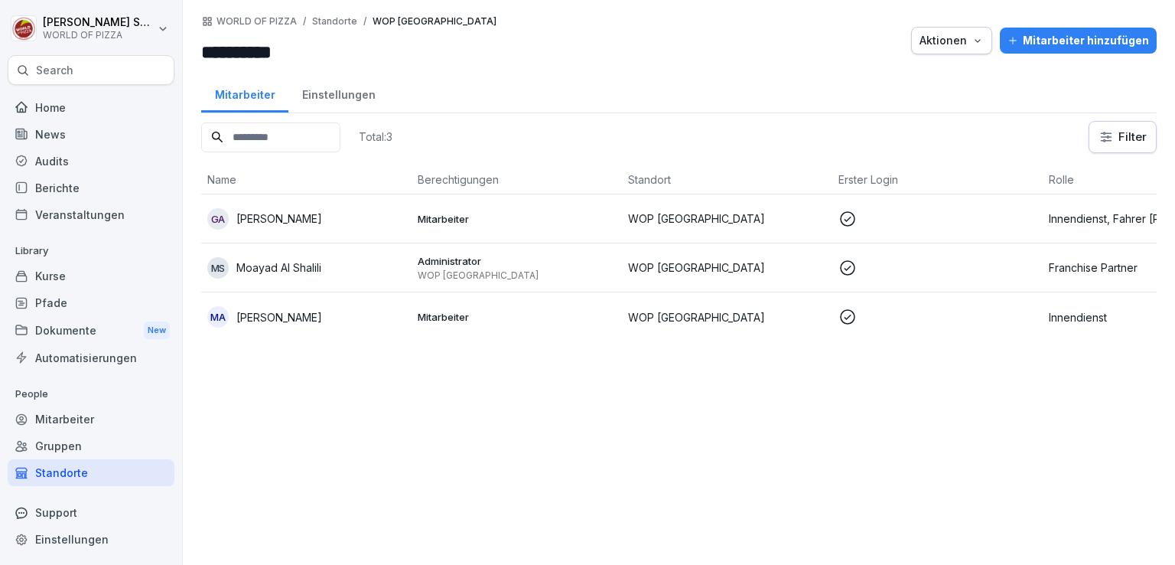
click at [1058, 42] on div "Mitarbeiter hinzufügen" at bounding box center [1078, 40] width 142 height 17
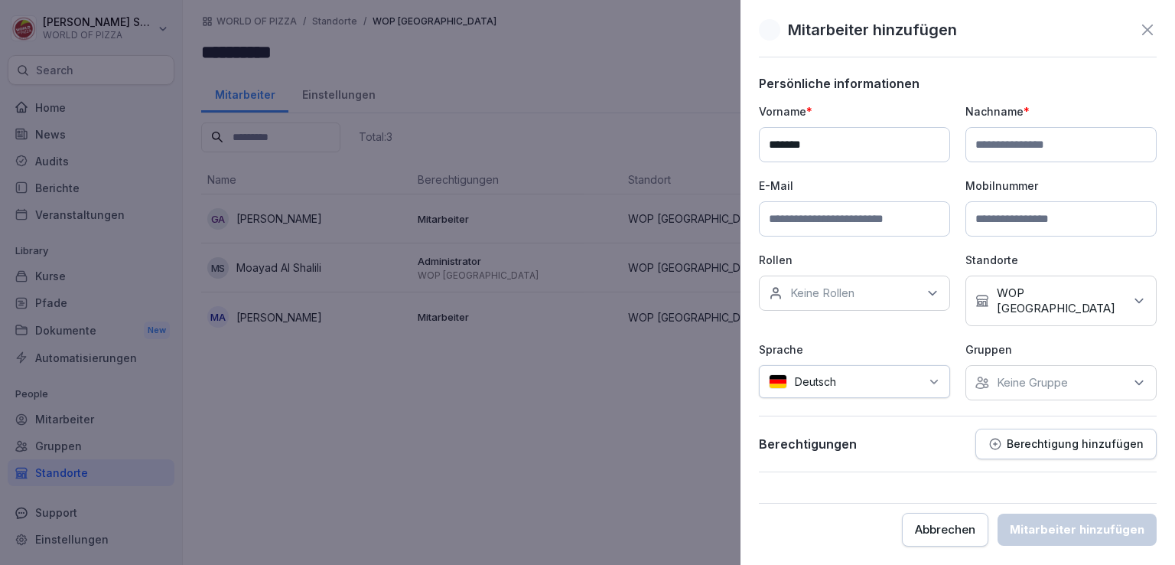
click at [776, 139] on input "******" at bounding box center [854, 144] width 191 height 35
type input "******"
click at [1036, 145] on input at bounding box center [1060, 144] width 191 height 35
paste input "*******"
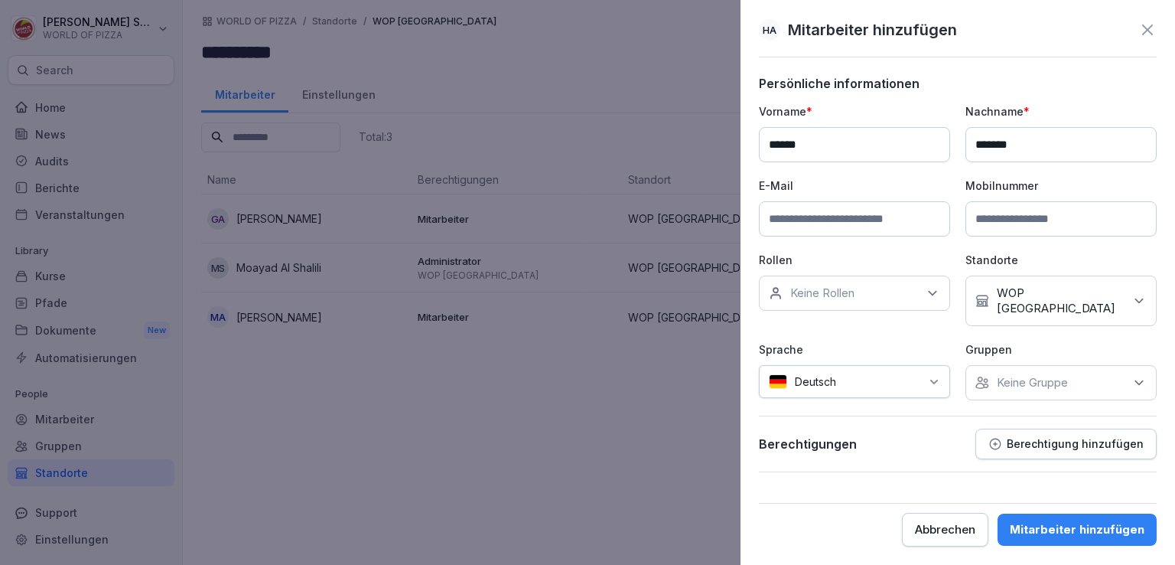
type input "*******"
click at [851, 226] on input at bounding box center [854, 218] width 191 height 35
click at [927, 285] on icon at bounding box center [932, 292] width 15 height 15
click at [774, 405] on button "Innendienst" at bounding box center [777, 412] width 14 height 14
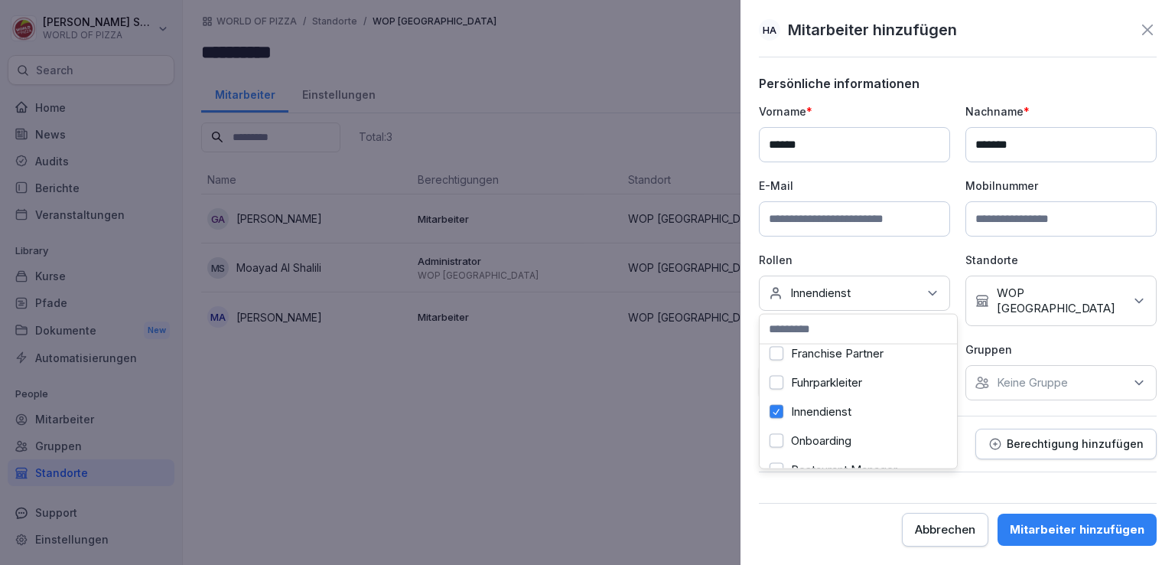
click at [946, 289] on div "Keine Rollen Innendienst" at bounding box center [854, 292] width 191 height 35
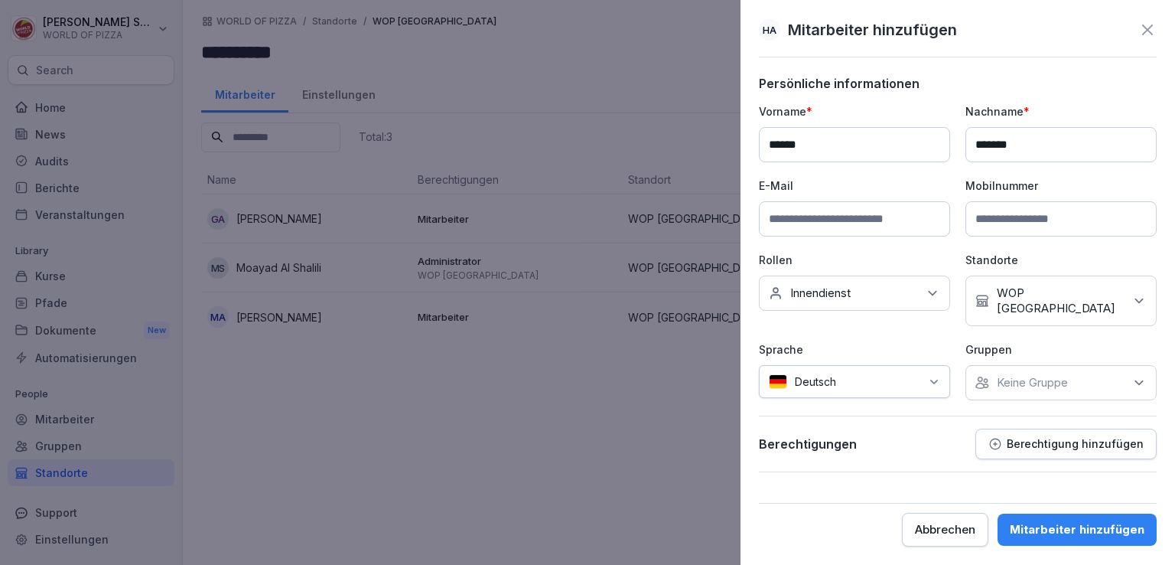
click at [910, 258] on p "Rollen" at bounding box center [854, 260] width 191 height 16
click at [920, 365] on div "Deutsch" at bounding box center [854, 381] width 191 height 33
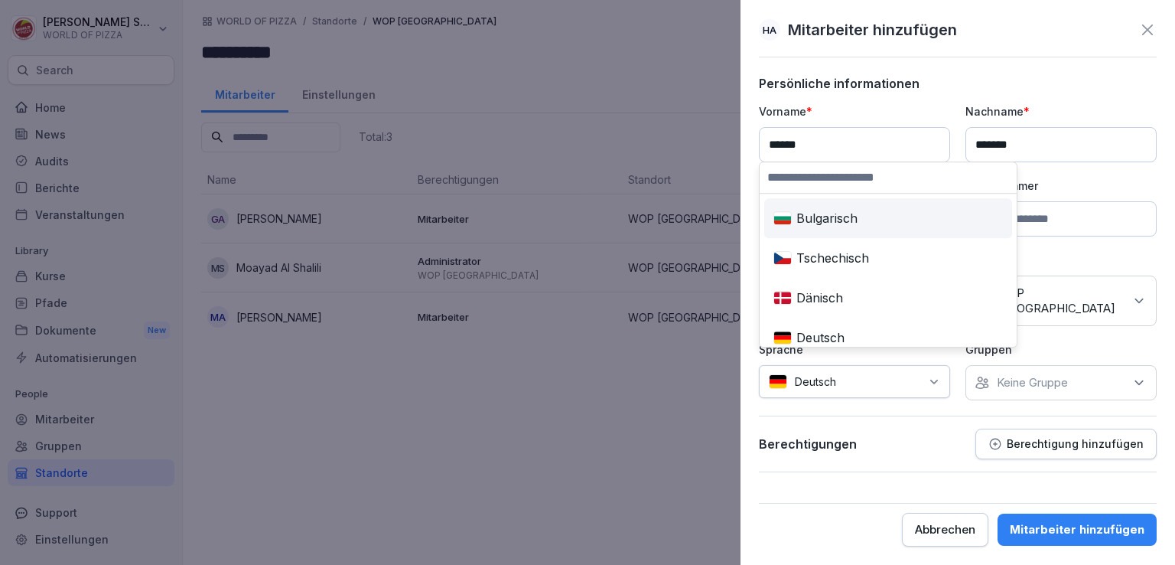
click at [920, 365] on div "Deutsch" at bounding box center [854, 381] width 191 height 33
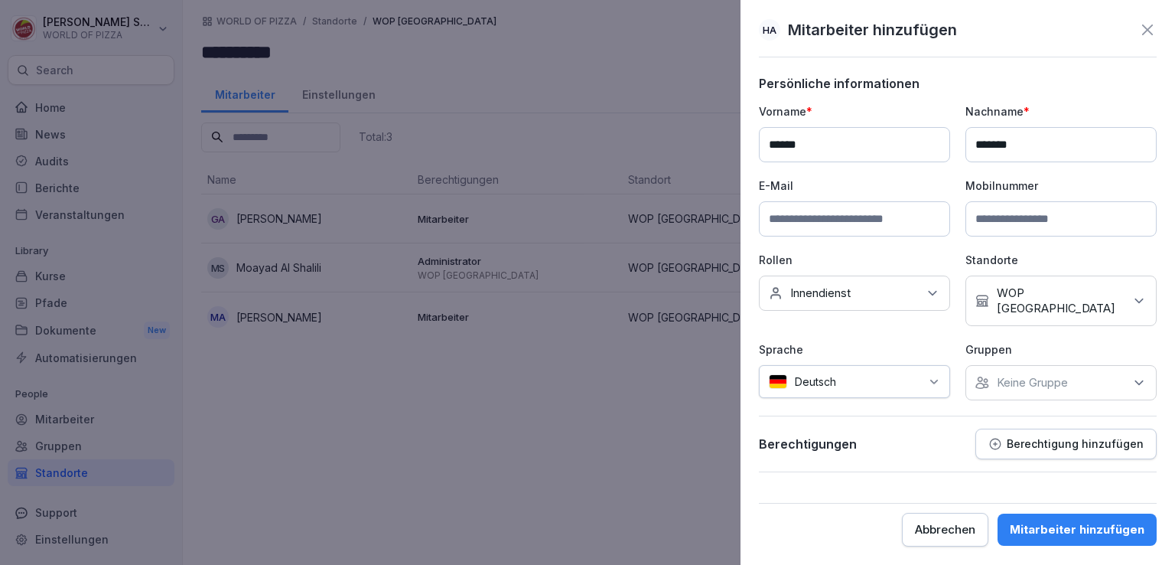
click at [920, 365] on div "Deutsch" at bounding box center [854, 381] width 191 height 33
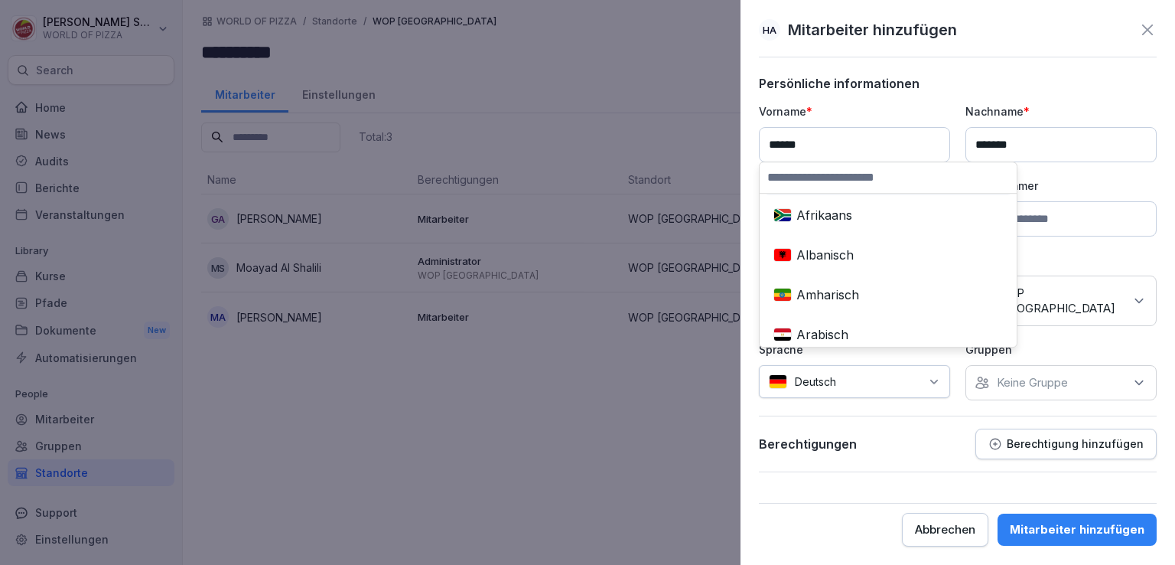
scroll to position [1120, 0]
click at [838, 324] on div "Arabisch" at bounding box center [888, 331] width 242 height 34
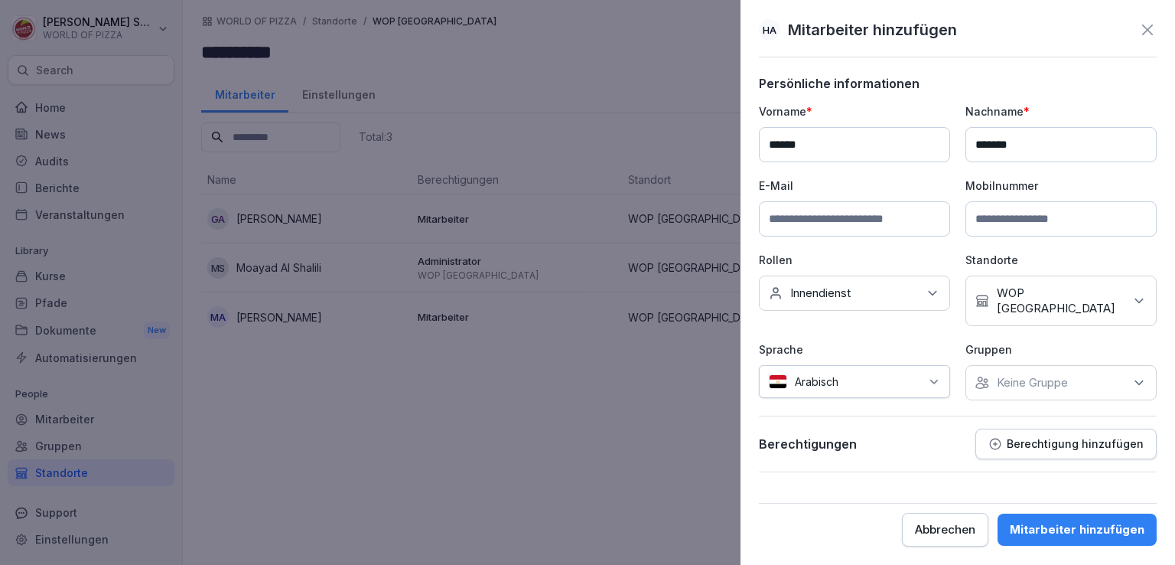
click at [1007, 375] on p "Keine Gruppe" at bounding box center [1032, 382] width 71 height 15
type input "*"
click at [887, 439] on div "Berechtigungen Berechtigung hinzufügen" at bounding box center [958, 443] width 398 height 31
click at [807, 215] on input at bounding box center [854, 218] width 191 height 35
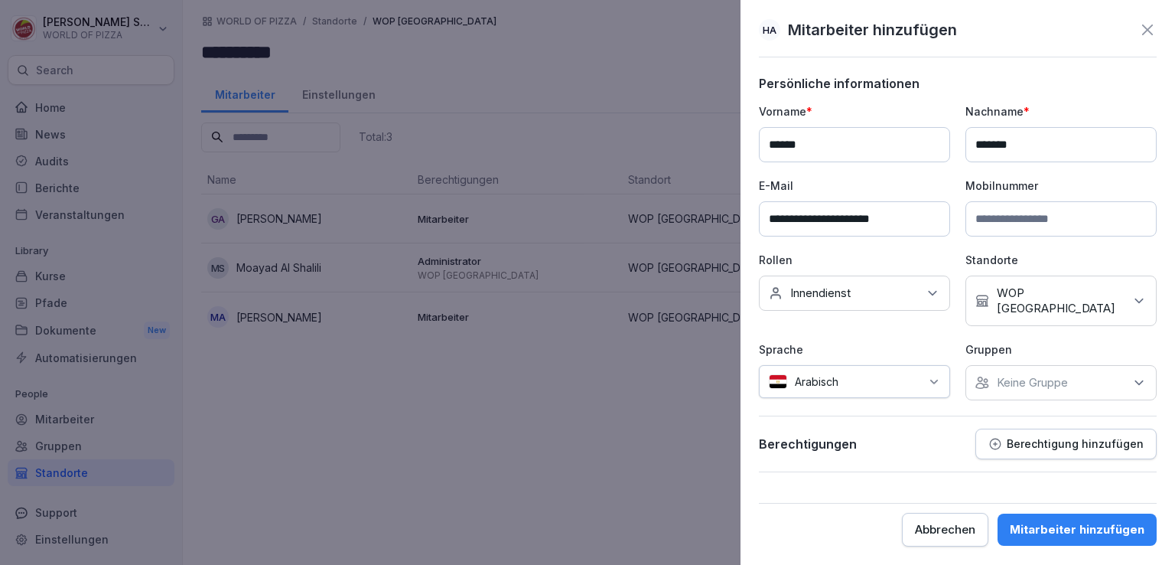
type input "**********"
click at [1033, 524] on div "Mitarbeiter hinzufügen" at bounding box center [1077, 529] width 135 height 17
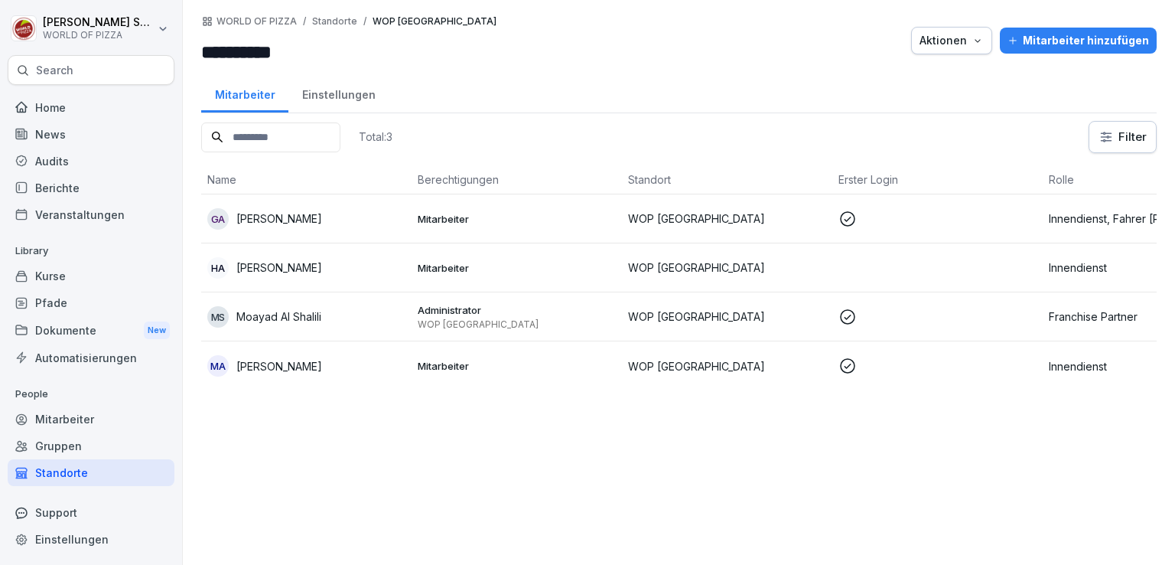
click at [1057, 34] on div "Mitarbeiter hinzufügen" at bounding box center [1078, 40] width 142 height 17
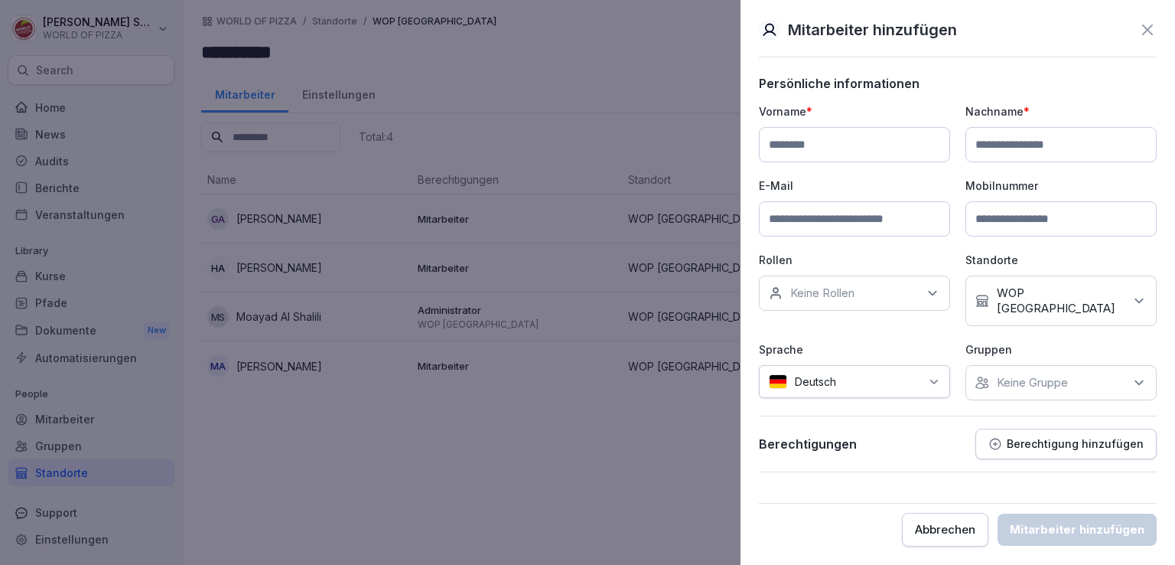
paste input "*******"
type input "*******"
click at [1000, 136] on input at bounding box center [1060, 144] width 191 height 35
paste input "**********"
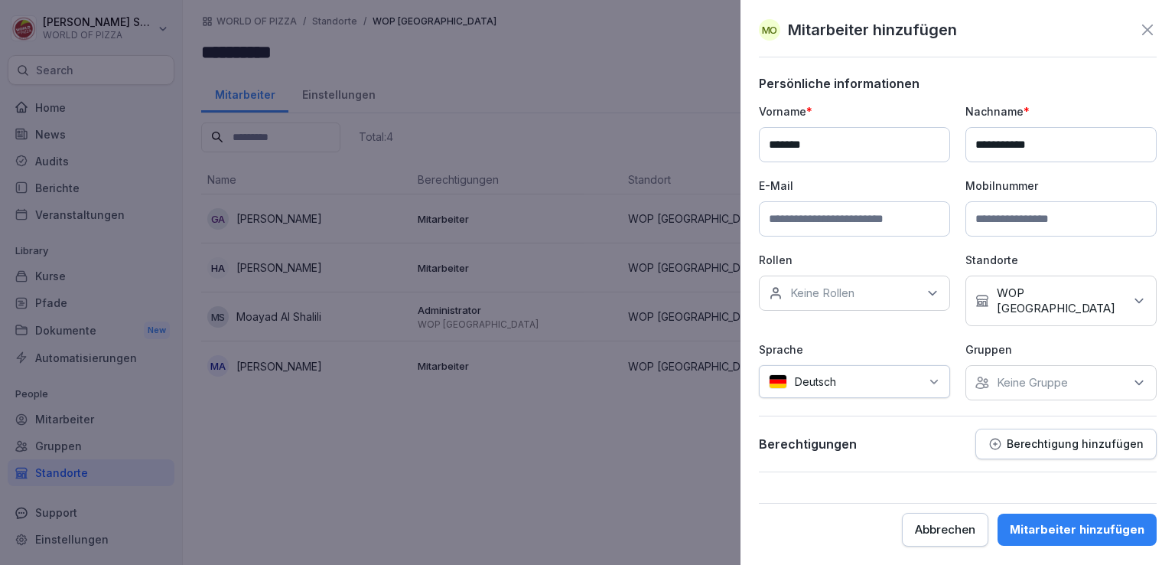
click at [1015, 144] on input "**********" at bounding box center [1060, 144] width 191 height 35
type input "**********"
click at [869, 288] on div "Keine Rollen" at bounding box center [854, 292] width 191 height 35
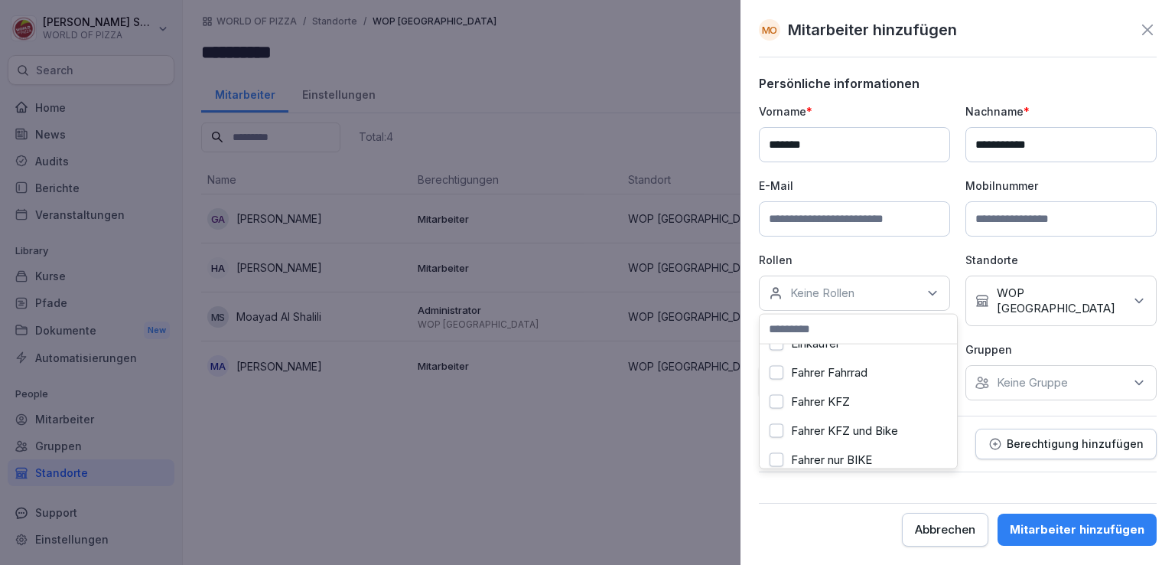
scroll to position [61, 0]
click at [799, 382] on label "Fahrer KFZ" at bounding box center [820, 389] width 59 height 14
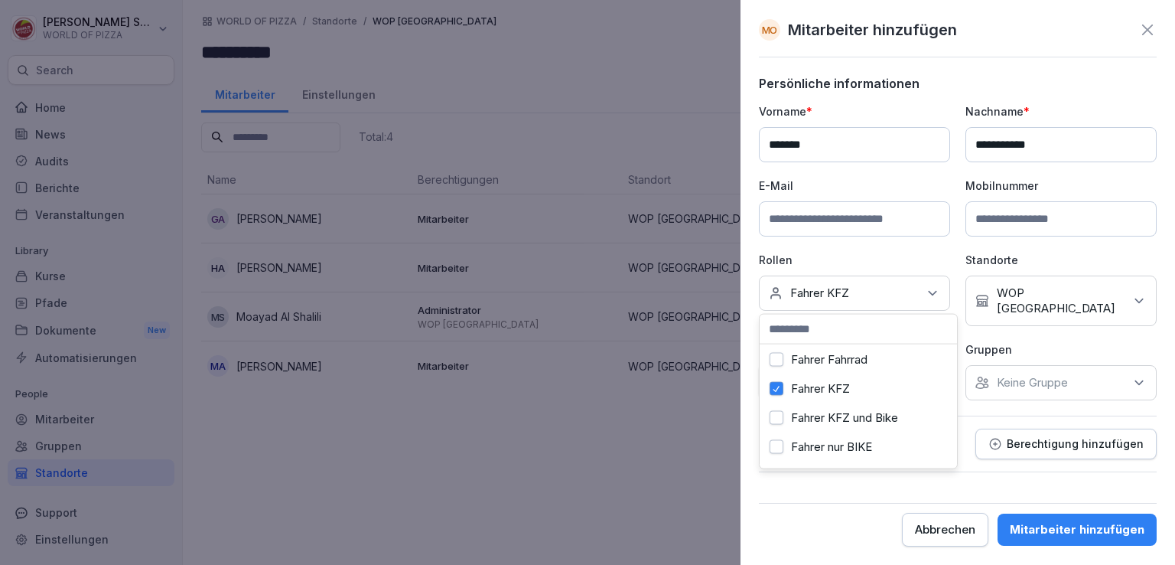
click at [928, 238] on div "**********" at bounding box center [958, 251] width 398 height 297
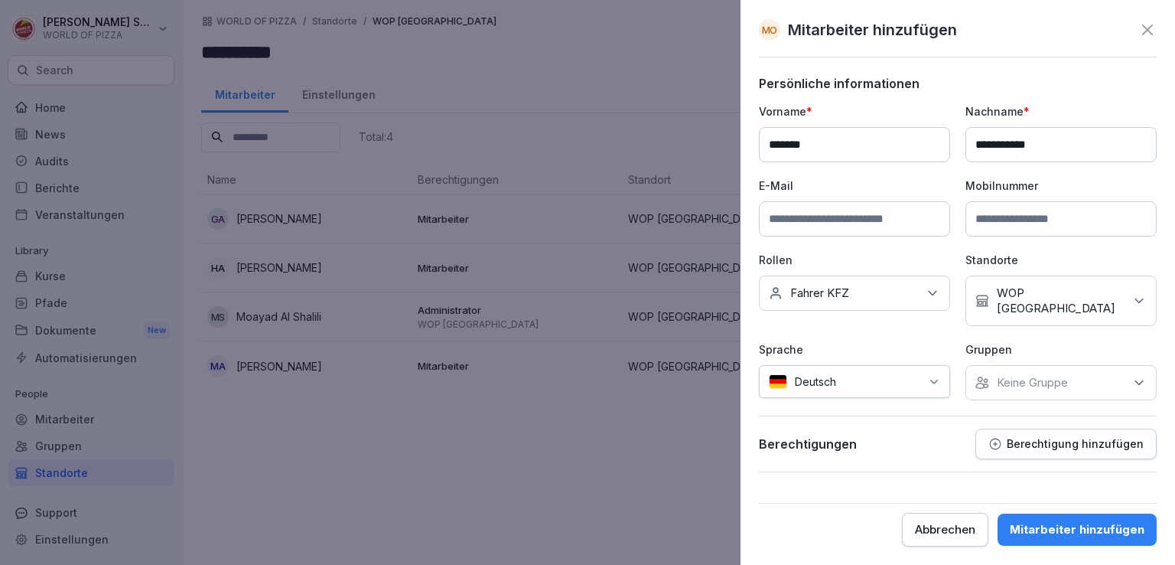
click at [892, 380] on div "Deutsch" at bounding box center [854, 381] width 191 height 33
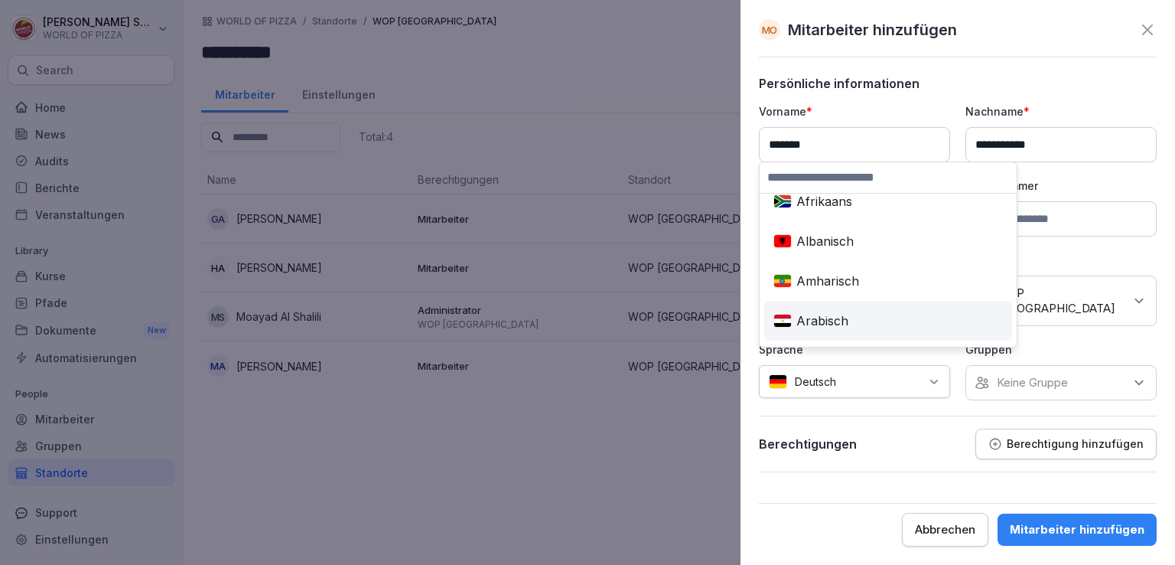
scroll to position [1131, 0]
click at [823, 312] on div "Arabisch" at bounding box center [888, 320] width 242 height 34
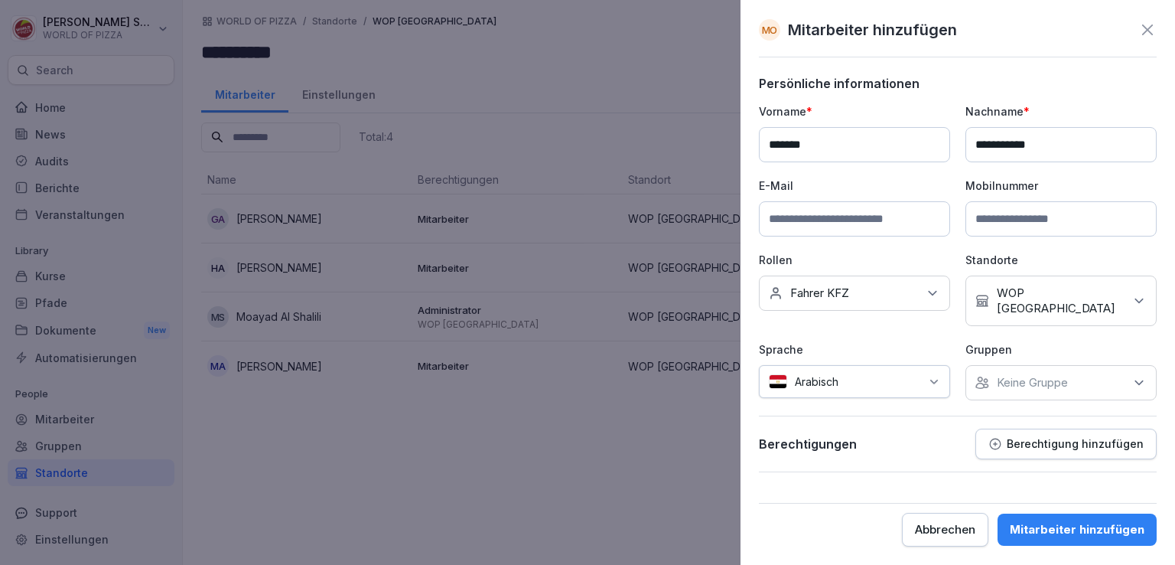
click at [1006, 207] on input at bounding box center [1060, 218] width 191 height 35
type input "**********"
click at [1037, 521] on div "Mitarbeiter hinzufügen" at bounding box center [1077, 529] width 135 height 17
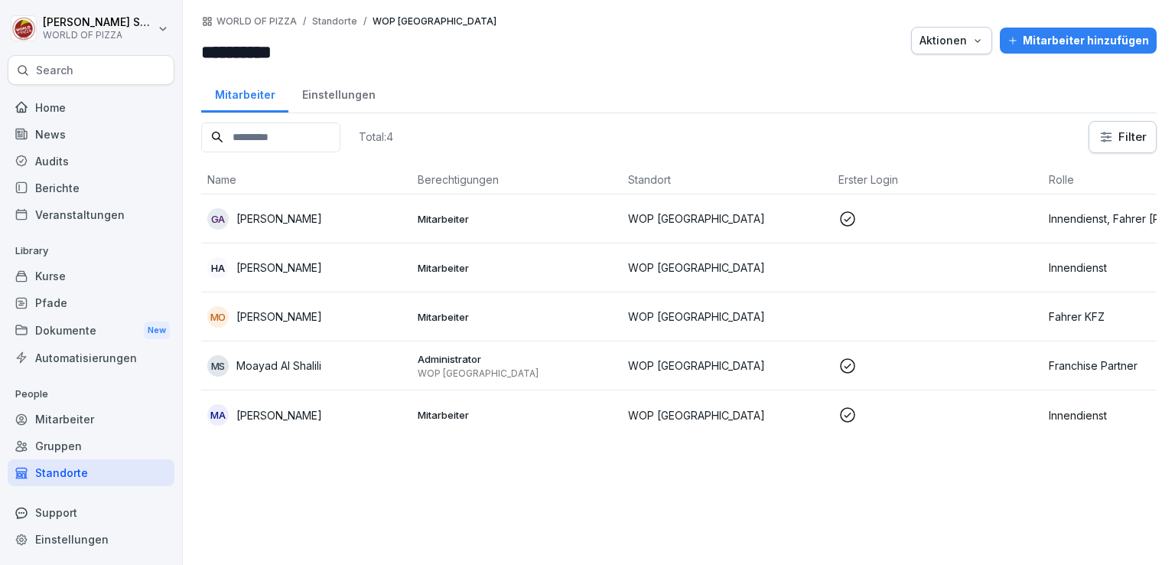
click at [494, 204] on td "Mitarbeiter" at bounding box center [517, 218] width 210 height 49
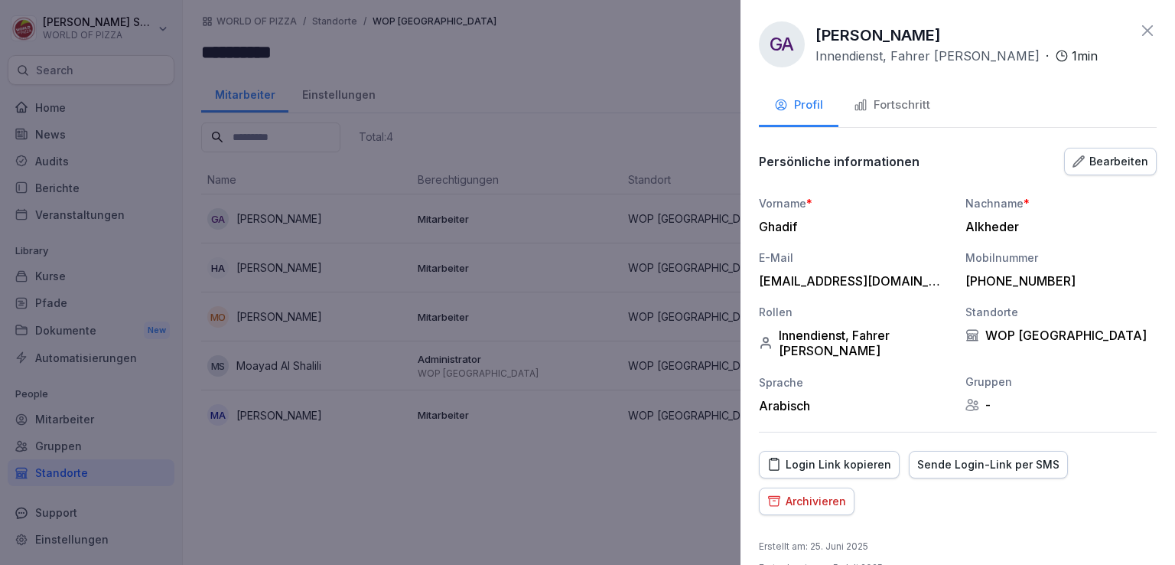
click at [894, 112] on div "Fortschritt" at bounding box center [892, 105] width 76 height 18
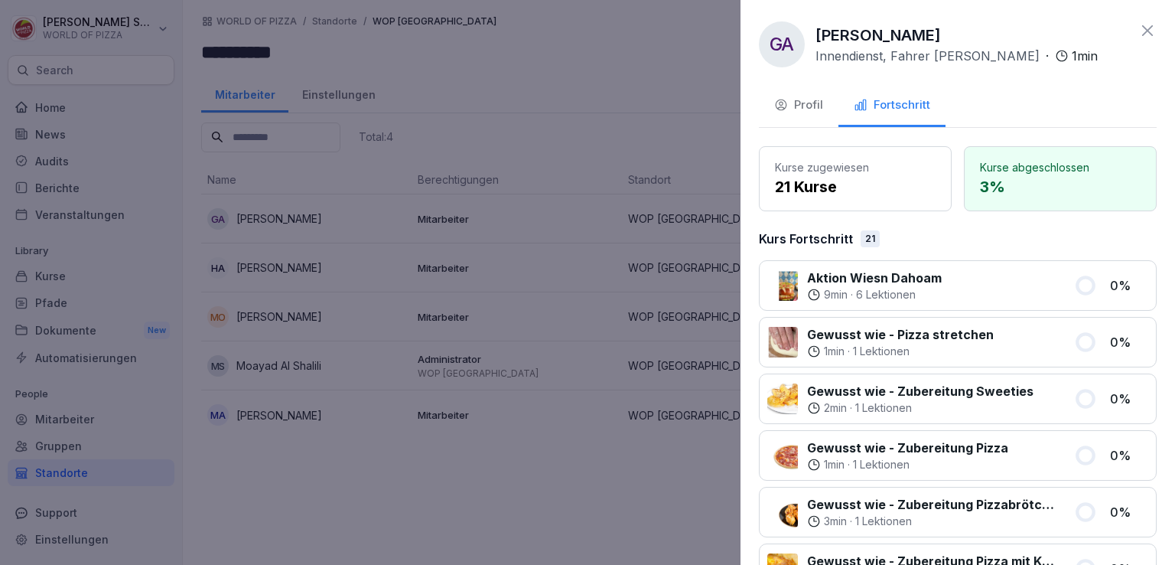
click at [1138, 34] on icon at bounding box center [1147, 30] width 18 height 18
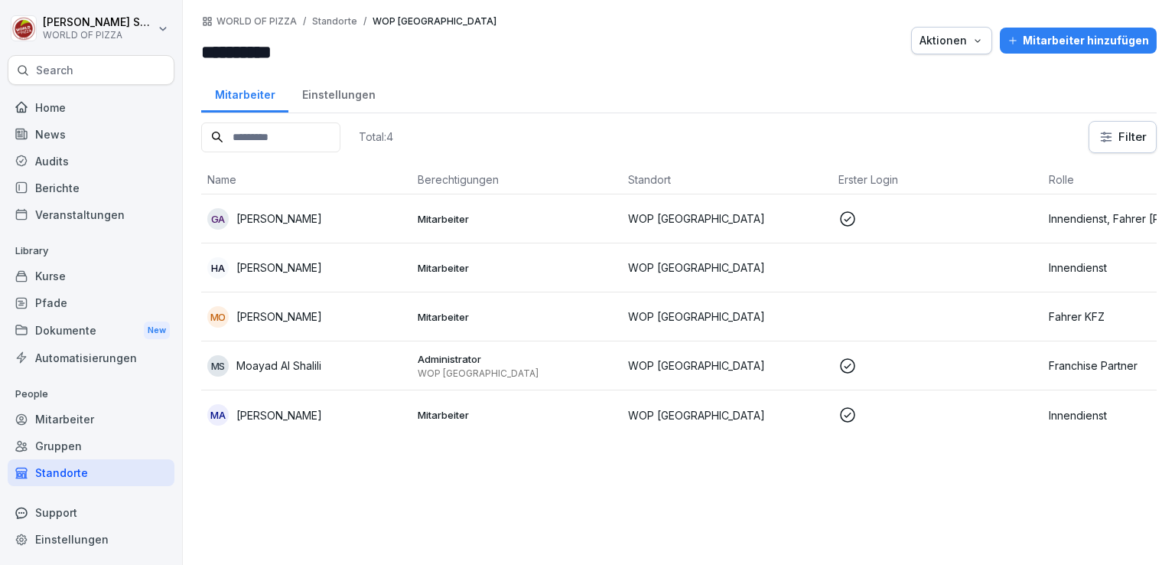
click at [587, 301] on td "Mitarbeiter" at bounding box center [517, 316] width 210 height 49
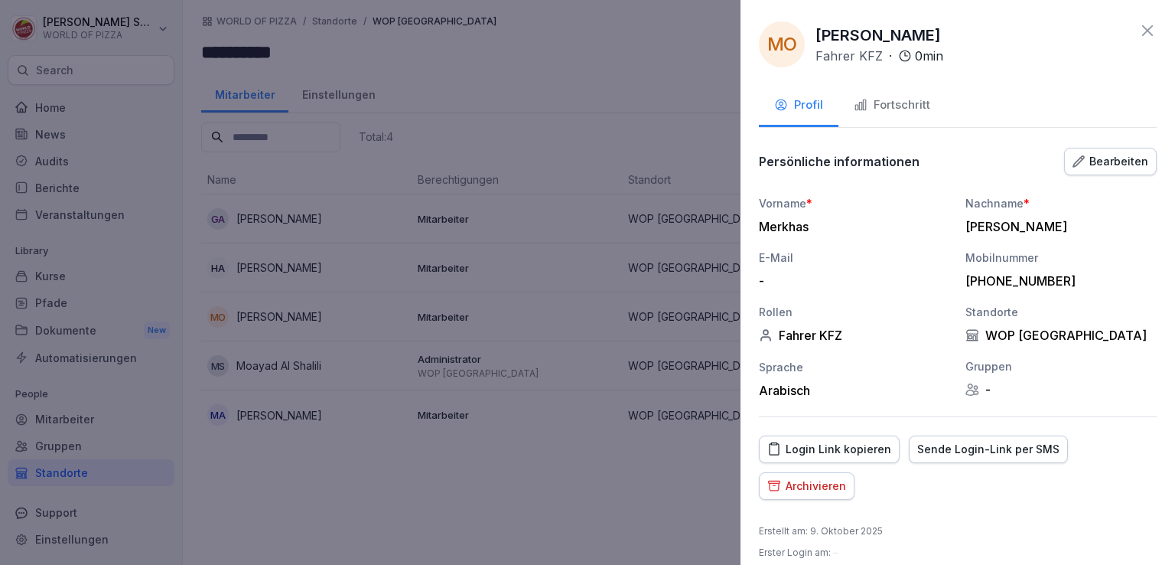
click at [587, 301] on div at bounding box center [587, 282] width 1175 height 565
